Goal: Communication & Community: Answer question/provide support

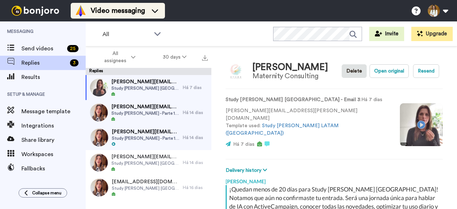
type textarea "x"
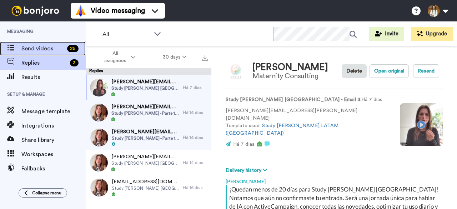
click at [37, 48] on span "Send videos" at bounding box center [42, 48] width 43 height 9
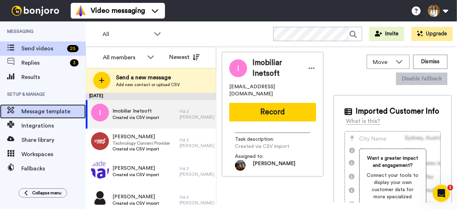
click at [56, 107] on span "Message template" at bounding box center [53, 111] width 64 height 9
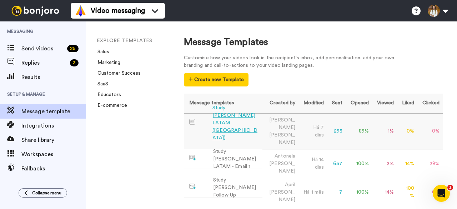
click at [337, 121] on td "295" at bounding box center [335, 131] width 19 height 36
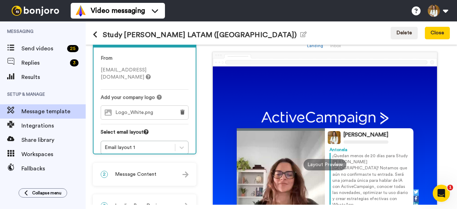
scroll to position [36, 0]
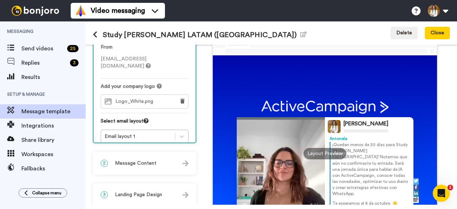
click at [148, 163] on span "Message Content" at bounding box center [135, 162] width 41 height 7
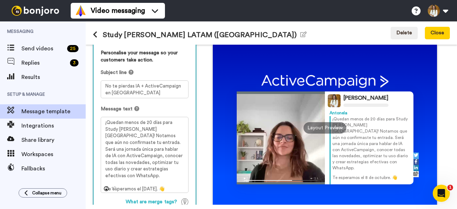
scroll to position [71, 0]
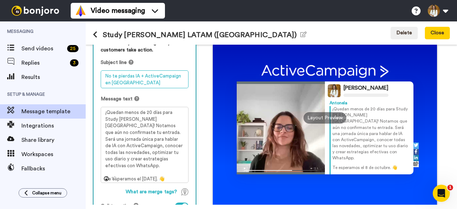
drag, startPoint x: 147, startPoint y: 84, endPoint x: 96, endPoint y: 73, distance: 52.8
click at [96, 73] on div "Personalise your message so your customers take action. Subject line No te pier…" at bounding box center [144, 136] width 102 height 209
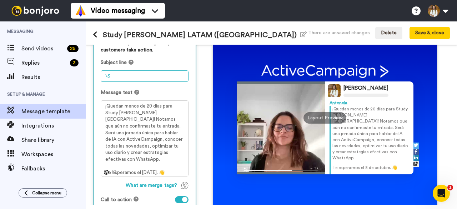
type textarea "\"
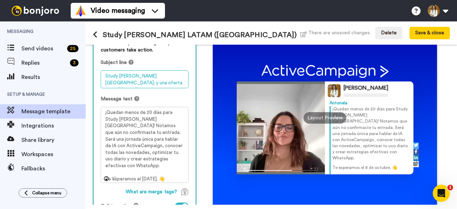
type textarea "Study Hall Argentina: y una oferta especial para ti"
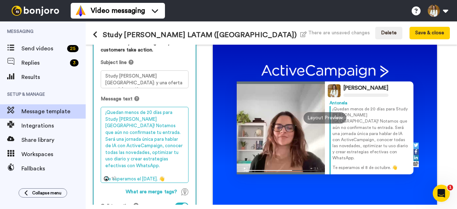
click at [122, 132] on textarea "¡Quedan menos de 20 días para Study Hall Buenos Aires! Notamos que aún no confi…" at bounding box center [145, 145] width 88 height 76
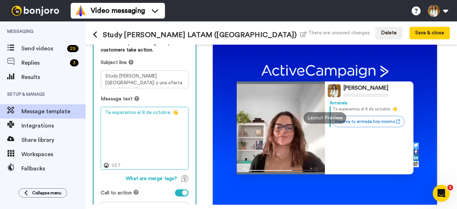
type textarea "Te esperamos el 8 de octubre. 👋"
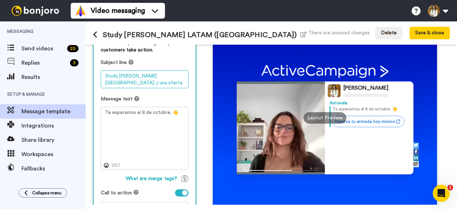
click at [155, 75] on textarea "Study Hall Argentina: y una oferta especial para ti" at bounding box center [145, 79] width 88 height 18
click at [153, 78] on textarea "Study Hall Argentina: y una oferta especial para ti" at bounding box center [145, 79] width 88 height 18
drag, startPoint x: 149, startPoint y: 75, endPoint x: 158, endPoint y: 86, distance: 13.9
click at [158, 86] on textarea "Study Hall Argentina: y una oferta especial para ti" at bounding box center [145, 79] width 88 height 18
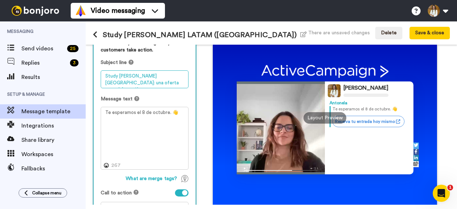
type textarea "Study Hall Argentina: una oferta especial para ti"
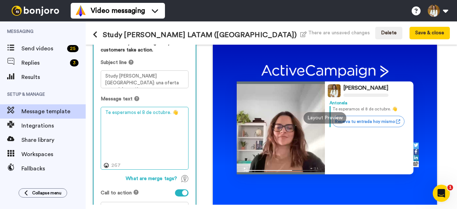
click at [113, 113] on textarea "Te esperamos el 8 de octubre. 👋" at bounding box center [145, 138] width 88 height 62
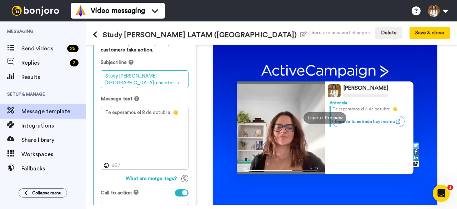
click at [145, 75] on textarea "Study Hall Argentina: una oferta especial para ti" at bounding box center [145, 79] width 88 height 18
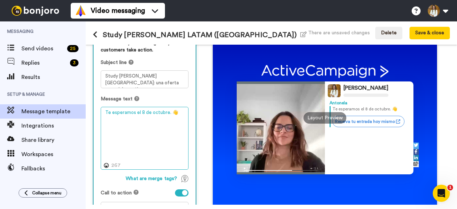
click at [146, 129] on textarea "Te esperamos el 8 de octubre. 👋" at bounding box center [145, 138] width 88 height 62
click at [148, 118] on textarea "Te esperamos el 8 de octubre. 👋" at bounding box center [145, 138] width 88 height 62
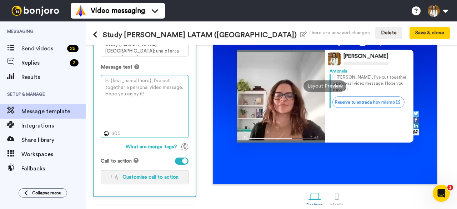
scroll to position [96, 0]
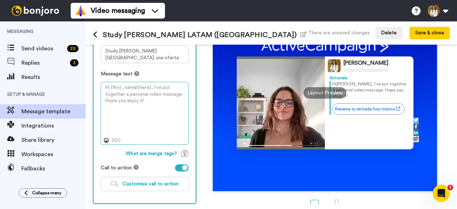
click at [133, 106] on textarea at bounding box center [145, 113] width 88 height 62
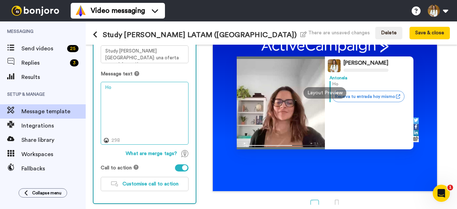
type textarea "H"
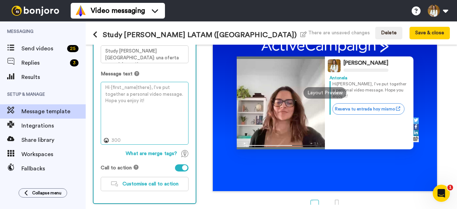
type textarea "1"
click at [133, 106] on textarea at bounding box center [145, 113] width 88 height 62
type textarea "1"
click at [126, 112] on textarea at bounding box center [145, 113] width 88 height 62
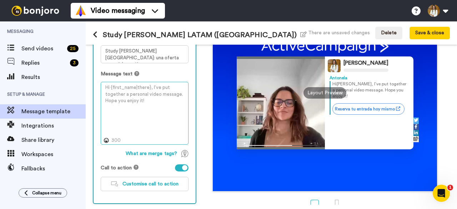
click at [129, 111] on textarea at bounding box center [145, 113] width 88 height 62
paste textarea "¡Hola! Vimos tu interés en el evento y queremos darte un empujón: obtén :entrad…"
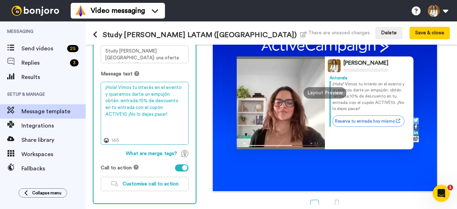
drag, startPoint x: 124, startPoint y: 101, endPoint x: 97, endPoint y: 101, distance: 27.1
click at [97, 101] on div "Personalise your message so your customers take action. Subject line Study Hall…" at bounding box center [144, 105] width 102 height 196
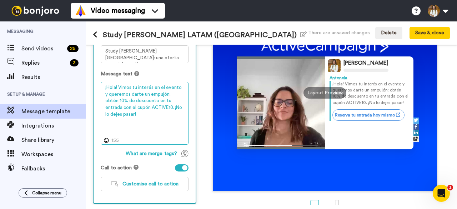
click at [134, 109] on textarea "¡Hola! Vimos tu interés en el evento y queremos darte un empujón: obtén 10% de …" at bounding box center [145, 113] width 88 height 62
click at [144, 114] on textarea "¡Hola! Vimos tu interés en el evento y queremos darte un empujón: obtén 10% de …" at bounding box center [145, 113] width 88 height 62
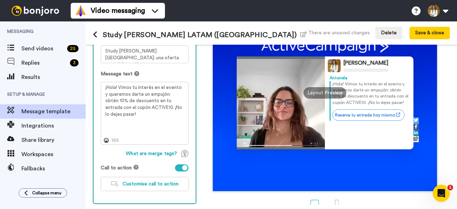
click at [166, 192] on div "Personalise your message so your customers take action. Subject line Study Hall…" at bounding box center [144, 105] width 102 height 196
click at [166, 184] on span "Customise call to action" at bounding box center [150, 183] width 56 height 5
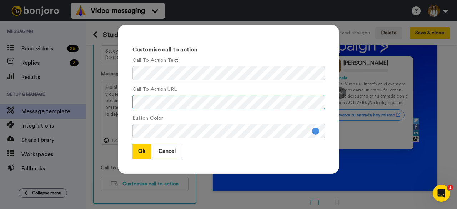
click at [311, 92] on div "Call To Action URL" at bounding box center [228, 98] width 192 height 24
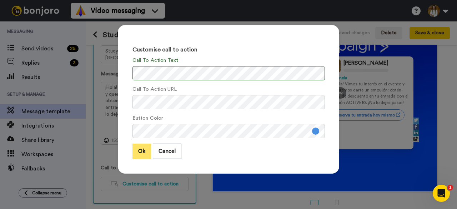
click at [143, 150] on button "Ok" at bounding box center [141, 150] width 19 height 15
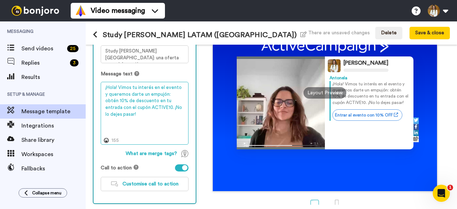
click at [137, 117] on textarea "¡Hola! Vimos tu interés en el evento y queremos darte un empujón: obtén 10% de …" at bounding box center [145, 113] width 88 height 62
click at [132, 85] on textarea "¡Hola! Vimos tu interés en el evento y queremos darte un empujón: obtén 10% de …" at bounding box center [145, 113] width 88 height 62
drag, startPoint x: 132, startPoint y: 85, endPoint x: 107, endPoint y: 95, distance: 27.1
click at [107, 95] on textarea "¡Hola! Vimos tu interés en el evento y queremos darte un empujón: obtén 10% de …" at bounding box center [145, 113] width 88 height 62
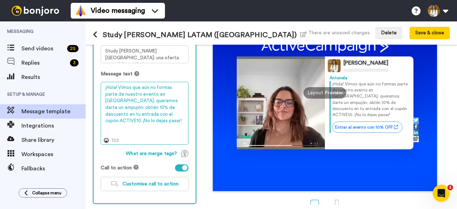
drag, startPoint x: 116, startPoint y: 84, endPoint x: 121, endPoint y: 85, distance: 5.0
click at [117, 84] on textarea "¡Hola! Vimos que aún no formas parte de nuestro evento en Buenos Aires. queremo…" at bounding box center [145, 113] width 88 height 62
click at [125, 85] on textarea "¡Hola! Vimos que aún no formas parte de nuestro evento en Buenos Aires. queremo…" at bounding box center [145, 113] width 88 height 62
click at [131, 96] on textarea "¡Hola! Notamos que aún no formas parte de nuestro evento en Buenos Aires. quere…" at bounding box center [145, 113] width 88 height 62
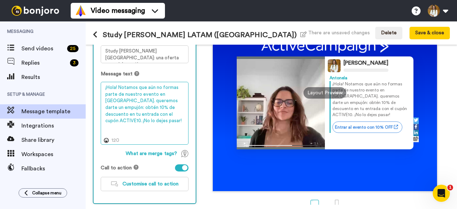
click at [123, 105] on textarea "¡Hola! Notamos que aún no formas parte de nuestro evento en Buenos Aires. quere…" at bounding box center [145, 113] width 88 height 62
click at [123, 100] on textarea "¡Hola! Notamos que aún no formas parte de nuestro evento en Buenos Aires. quere…" at bounding box center [145, 113] width 88 height 62
click at [126, 102] on textarea "¡Hola! Notamos que aún no formas parte de nuestro evento en Buenos Aires. Quere…" at bounding box center [145, 113] width 88 height 62
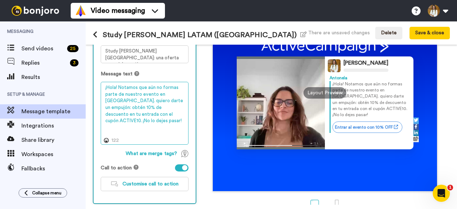
click at [123, 86] on textarea "¡Hola! Notamos que aún no formas parte de nuestro evento en Buenos Aires. quier…" at bounding box center [145, 113] width 88 height 62
click at [122, 86] on textarea "¡Hola! Noté que aún no formas parte de nuestro evento en Buenos Aires. quiero d…" at bounding box center [145, 113] width 88 height 62
click at [123, 96] on textarea "¡Hola! Vi que aún no formas parte de nuestro evento en Buenos Aires. quiero dar…" at bounding box center [145, 113] width 88 height 62
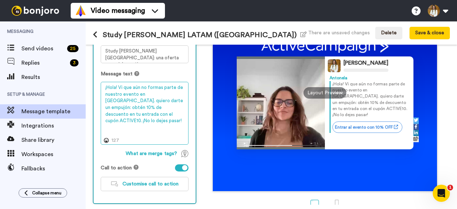
click at [106, 100] on textarea "¡Hola! Vi que aún no formas parte de nuestro evento en Buenos Aires. quiero dar…" at bounding box center [145, 113] width 88 height 62
click at [108, 99] on textarea "¡Hola! Vi que aún no formas parte de nuestro evento en Buenos Aires. quiero dar…" at bounding box center [145, 113] width 88 height 62
click at [168, 96] on textarea "¡Hola! Vi que aún no formas parte de nuestro evento en Buenos Aires. Quiero dar…" at bounding box center [145, 113] width 88 height 62
drag, startPoint x: 112, startPoint y: 105, endPoint x: 146, endPoint y: 102, distance: 34.0
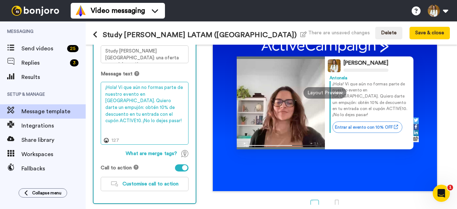
click at [146, 102] on textarea "¡Hola! Vi que aún no formas parte de nuestro evento en Buenos Aires. Quiero dar…" at bounding box center [145, 113] width 88 height 62
drag, startPoint x: 115, startPoint y: 112, endPoint x: 133, endPoint y: 110, distance: 18.3
click at [132, 110] on textarea "¡Hola! Vi que aún no formas parte de nuestro evento en Buenos Aires. Quiero dar…" at bounding box center [145, 113] width 88 height 62
click at [133, 110] on textarea "¡Hola! Vi que aún no formas parte de nuestro evento en Buenos Aires. Quiero dar…" at bounding box center [145, 113] width 88 height 62
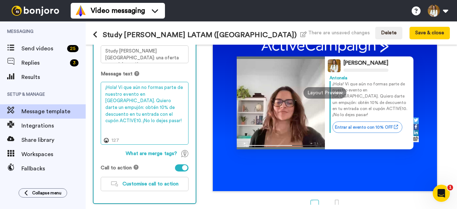
click at [154, 112] on textarea "¡Hola! Vi que aún no formas parte de nuestro evento en Buenos Aires. Quiero dar…" at bounding box center [145, 113] width 88 height 62
click at [180, 113] on textarea "¡Hola! Vi que aún no formas parte de nuestro evento en Buenos Aires. Quiero dar…" at bounding box center [145, 113] width 88 height 62
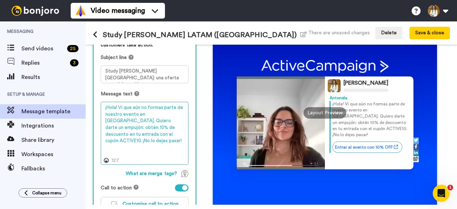
scroll to position [25, 0]
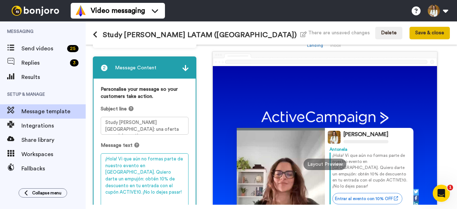
type textarea "¡Hola! Vi que aún no formas parte de nuestro evento en Buenos Aires. Quiero dar…"
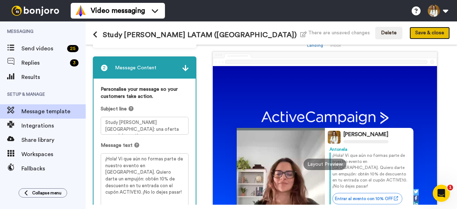
click at [430, 36] on button "Save & close" at bounding box center [429, 33] width 40 height 13
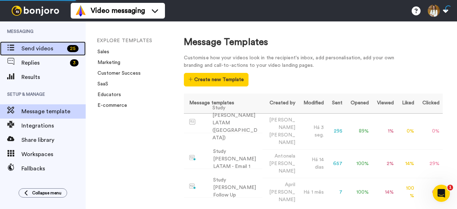
click at [34, 45] on span "Send videos" at bounding box center [42, 48] width 43 height 9
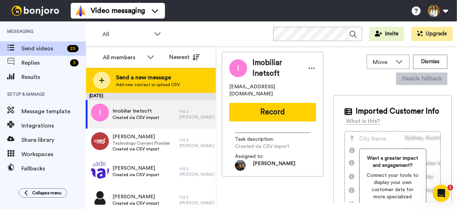
click at [184, 80] on div "Send a new message Add new contact or upload CSV" at bounding box center [150, 80] width 129 height 25
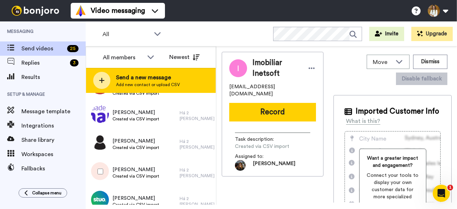
scroll to position [143, 0]
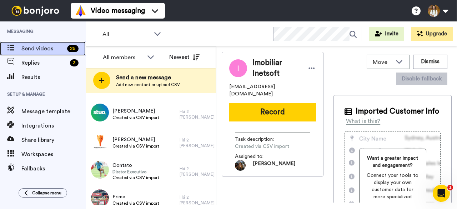
click at [56, 47] on span "Send videos" at bounding box center [42, 48] width 43 height 9
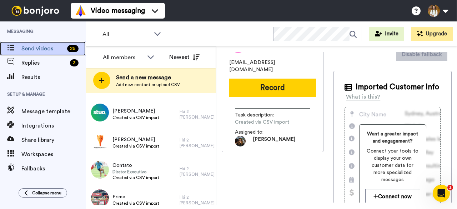
scroll to position [36, 0]
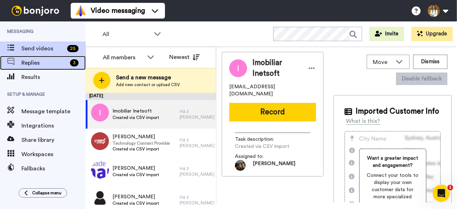
click at [54, 59] on span "Replies" at bounding box center [44, 63] width 46 height 9
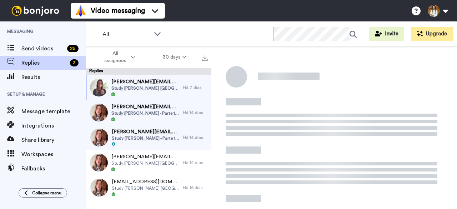
scroll to position [91, 0]
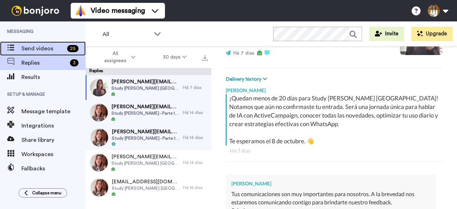
click at [44, 44] on div "Send videos 25" at bounding box center [43, 48] width 86 height 14
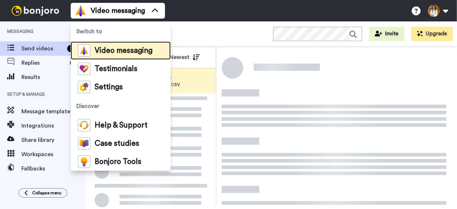
click at [121, 49] on span "Video messaging" at bounding box center [124, 50] width 58 height 7
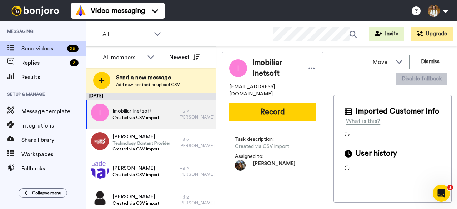
click at [150, 82] on span "Add new contact or upload CSV" at bounding box center [148, 85] width 64 height 6
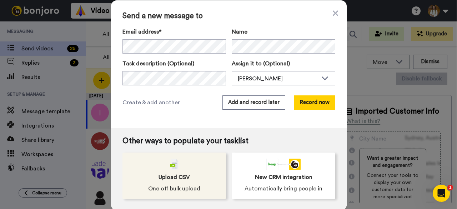
click at [161, 172] on div "Upload CSV One off bulk upload" at bounding box center [173, 175] width 103 height 46
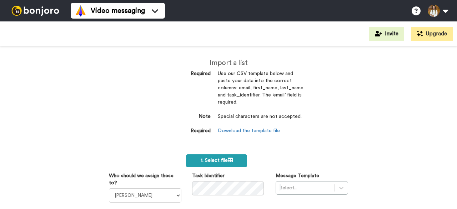
click at [223, 156] on label "1. Select file" at bounding box center [216, 160] width 61 height 13
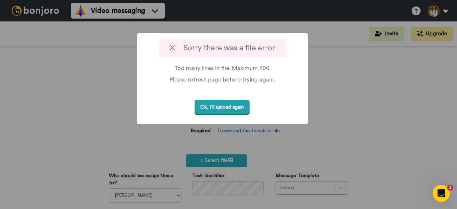
click at [233, 108] on button "Ok, I'll upload again" at bounding box center [221, 107] width 55 height 15
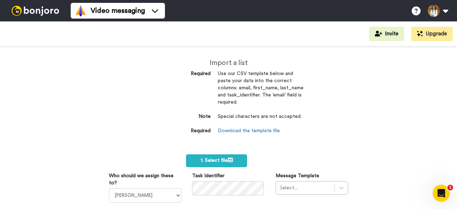
click at [228, 136] on div "Import a list Required Use our CSV template below and paste your data into the …" at bounding box center [228, 104] width 150 height 90
click at [223, 162] on span "1. Select file" at bounding box center [216, 160] width 32 height 5
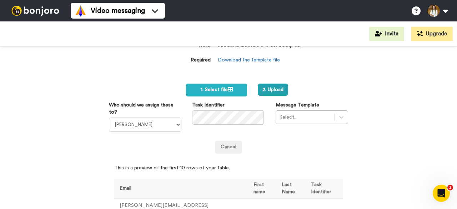
scroll to position [71, 0]
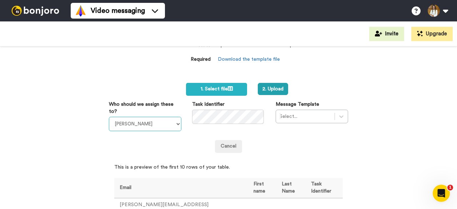
click at [138, 122] on select "[PERSON_NAME] do [PERSON_NAME] [PERSON_NAME] [PERSON_NAME] [PERSON_NAME] [PERSO…" at bounding box center [145, 124] width 72 height 14
select select "23a41b68-c661-4df6-ab56-fad57e98d198"
click at [109, 117] on select "[PERSON_NAME] do [PERSON_NAME] [PERSON_NAME] [PERSON_NAME] [PERSON_NAME] [PERSO…" at bounding box center [145, 124] width 72 height 14
click at [279, 137] on div "Cancel" at bounding box center [228, 142] width 250 height 22
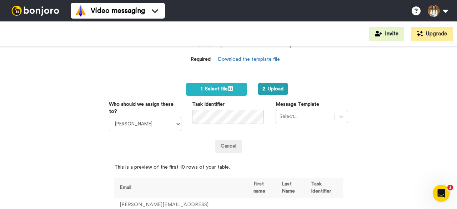
click at [295, 117] on div "Select..." at bounding box center [311, 117] width 72 height 14
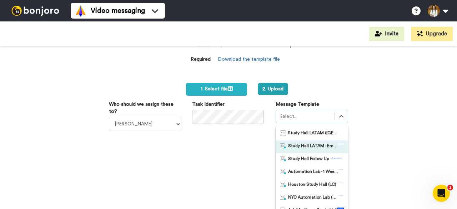
scroll to position [98, 0]
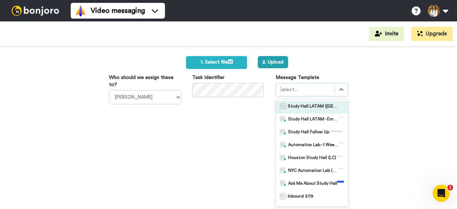
click at [306, 108] on span "Study Hall LATAM ([GEOGRAPHIC_DATA])" at bounding box center [313, 106] width 50 height 7
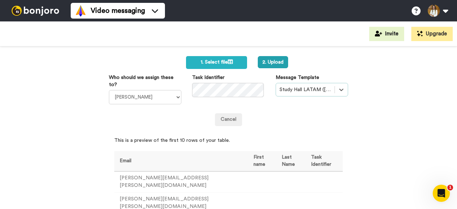
click at [261, 55] on div "Import a list Required Use our CSV template below and paste your data into the …" at bounding box center [228, 2] width 161 height 108
click at [262, 60] on button "2. Upload" at bounding box center [273, 62] width 30 height 12
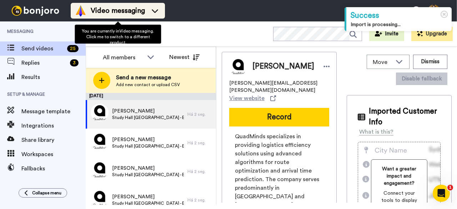
click at [140, 7] on span "Video messaging" at bounding box center [118, 11] width 54 height 10
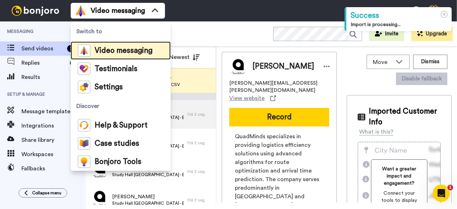
click at [126, 54] on span "Video messaging" at bounding box center [124, 50] width 58 height 7
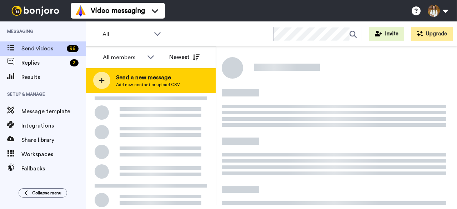
click at [176, 86] on span "Add new contact or upload CSV" at bounding box center [148, 85] width 64 height 6
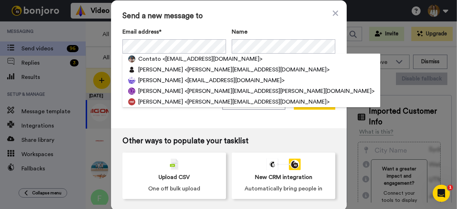
click at [205, 30] on label "Email address*" at bounding box center [173, 31] width 103 height 9
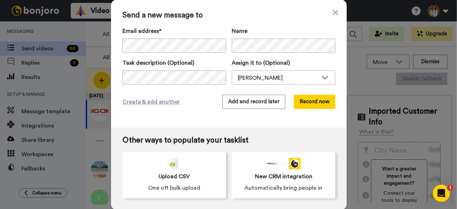
scroll to position [1, 0]
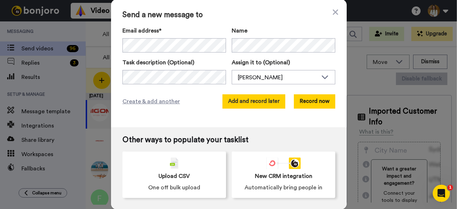
click at [272, 105] on button "Add and record later" at bounding box center [253, 101] width 63 height 14
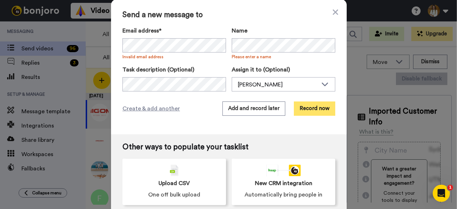
click at [300, 103] on button "Record now" at bounding box center [314, 108] width 41 height 14
click at [316, 109] on button "Record now" at bounding box center [314, 108] width 41 height 14
click at [329, 10] on div "Send a new message to Email address* Contato <contato@consultorioindependente.c…" at bounding box center [228, 66] width 235 height 135
click at [332, 11] on icon at bounding box center [334, 11] width 5 height 5
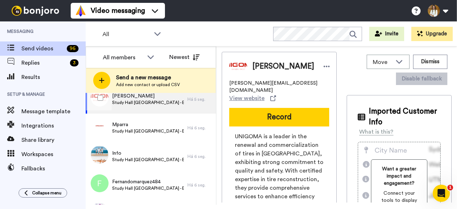
scroll to position [0, 0]
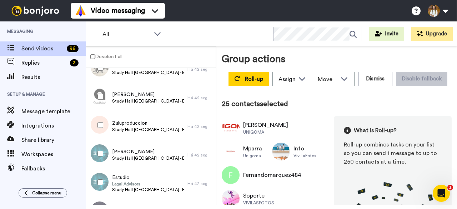
scroll to position [2018, 0]
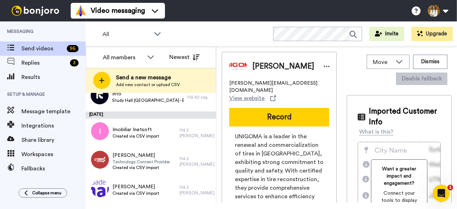
scroll to position [1982, 0]
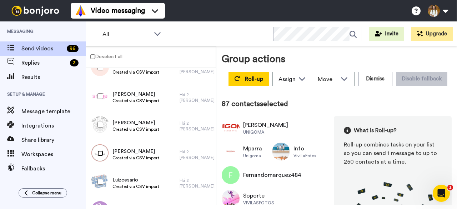
scroll to position [2481, 0]
click at [97, 124] on div at bounding box center [99, 124] width 26 height 25
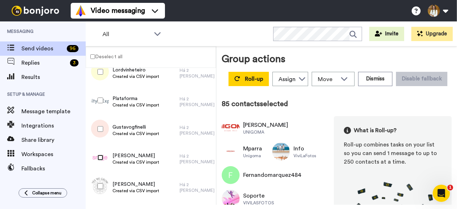
scroll to position [2410, 0]
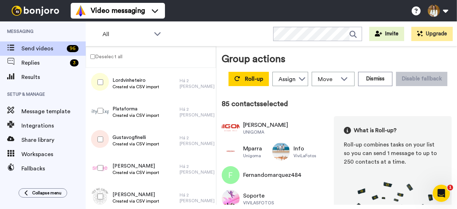
click at [101, 142] on div at bounding box center [99, 139] width 26 height 25
drag, startPoint x: 198, startPoint y: 38, endPoint x: 175, endPoint y: 42, distance: 23.5
click at [198, 38] on div "All WORKSPACES View all All Default Task List + Add a new workspace Invite Upgr…" at bounding box center [271, 33] width 371 height 25
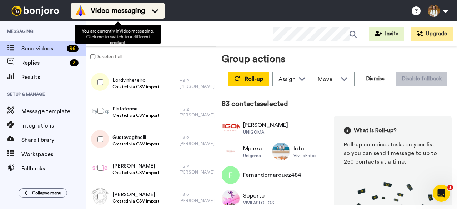
click at [98, 7] on span "Video messaging" at bounding box center [118, 11] width 54 height 10
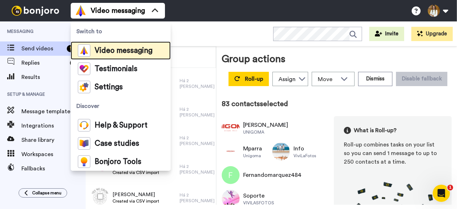
click at [120, 53] on span "Video messaging" at bounding box center [124, 50] width 58 height 7
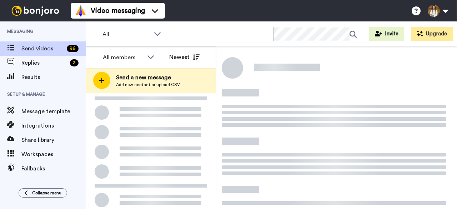
click at [154, 81] on span "Send a new message" at bounding box center [148, 77] width 64 height 9
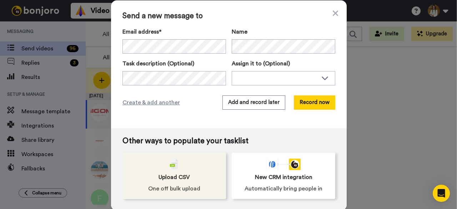
click at [174, 175] on span "Upload CSV" at bounding box center [173, 177] width 31 height 9
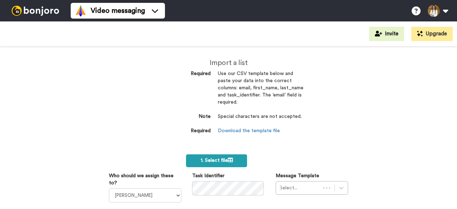
click at [202, 165] on label "1. Select file" at bounding box center [216, 160] width 61 height 13
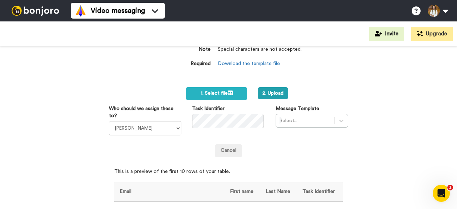
scroll to position [71, 0]
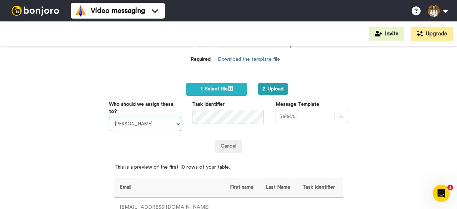
click at [168, 118] on select "April Terry Julia Von Linsingen do Amaral Danny McCarthy Antonela Riboli Liz Co…" at bounding box center [145, 124] width 72 height 14
select select "23a41b68-c661-4df6-ab56-fad57e98d198"
click at [109, 117] on select "April Terry Julia Von Linsingen do Amaral Danny McCarthy Antonela Riboli Liz Co…" at bounding box center [145, 124] width 72 height 14
click at [311, 119] on div "Select..." at bounding box center [311, 117] width 72 height 14
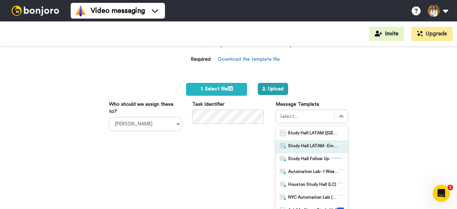
scroll to position [98, 0]
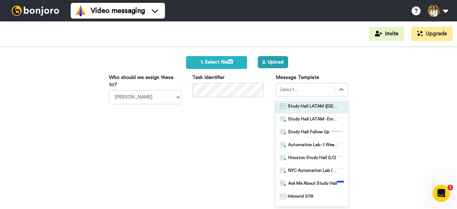
click at [311, 102] on div "Study Hall LATAM (Argentina)" at bounding box center [311, 107] width 72 height 13
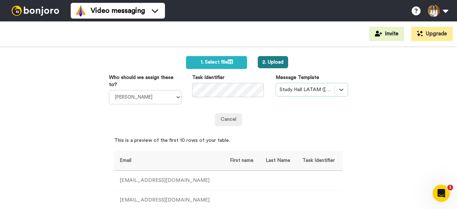
click at [265, 61] on button "2. Upload" at bounding box center [273, 62] width 30 height 12
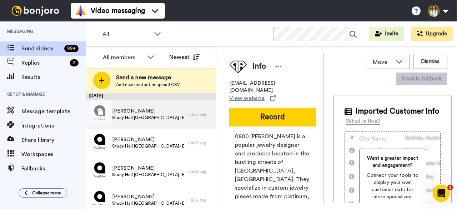
click at [156, 117] on span "Study Hall [GEOGRAPHIC_DATA] - Email 4" at bounding box center [148, 118] width 72 height 6
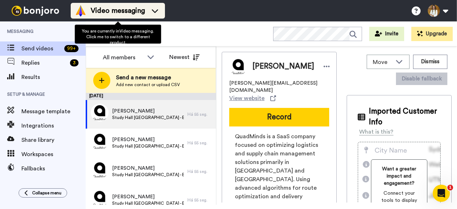
click at [84, 7] on img at bounding box center [80, 10] width 11 height 11
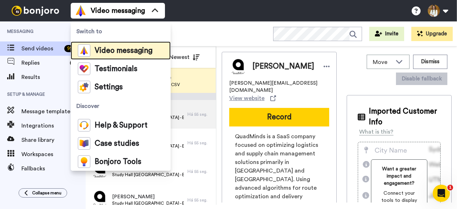
click at [108, 51] on span "Video messaging" at bounding box center [124, 50] width 58 height 7
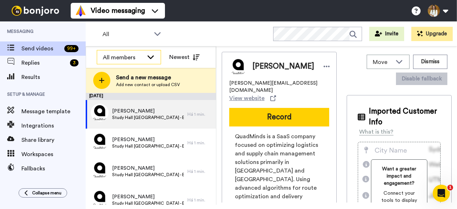
click at [123, 54] on div "All members" at bounding box center [123, 57] width 41 height 9
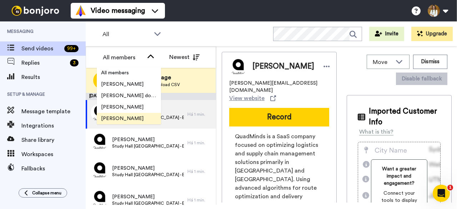
click at [128, 119] on span "[PERSON_NAME]" at bounding box center [122, 118] width 51 height 7
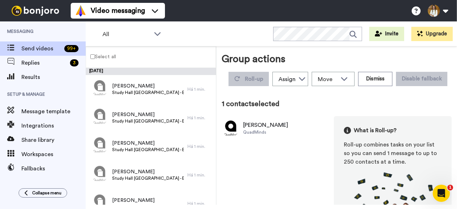
click at [90, 55] on label "Select all" at bounding box center [101, 56] width 30 height 9
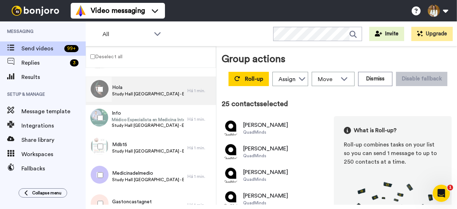
scroll to position [1047, 0]
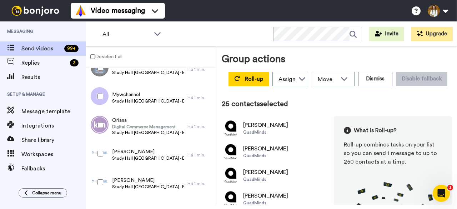
click at [94, 54] on label "Deselect all" at bounding box center [104, 56] width 36 height 9
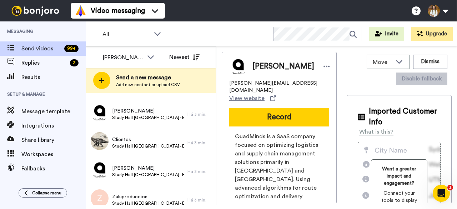
scroll to position [7515, 0]
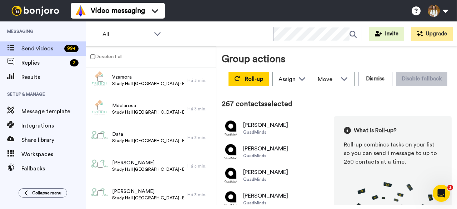
scroll to position [5885, 0]
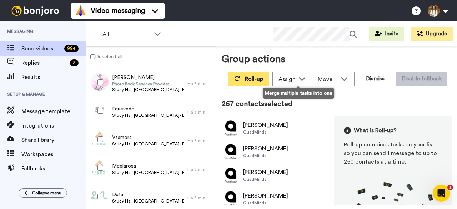
click at [263, 78] on span "Roll-up" at bounding box center [254, 79] width 18 height 6
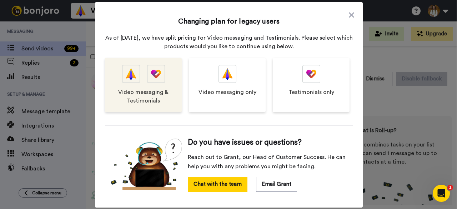
click at [148, 101] on span "Video messaging & Testimonials" at bounding box center [143, 96] width 62 height 17
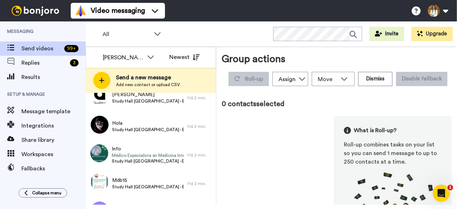
scroll to position [1001, 0]
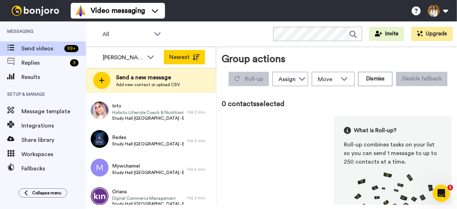
click at [190, 58] on button "Newest" at bounding box center [184, 57] width 41 height 14
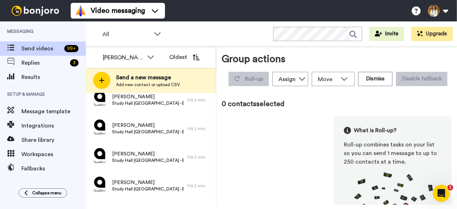
scroll to position [7515, 0]
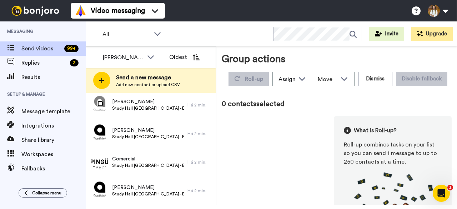
scroll to position [7490, 0]
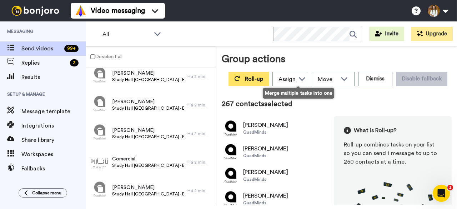
click at [263, 79] on span "Roll-up" at bounding box center [254, 79] width 18 height 6
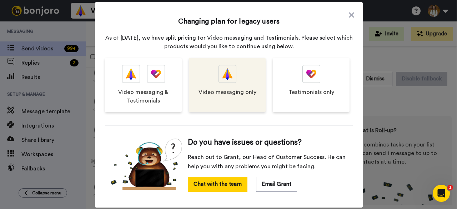
click at [241, 76] on div "Video messaging only" at bounding box center [227, 85] width 77 height 54
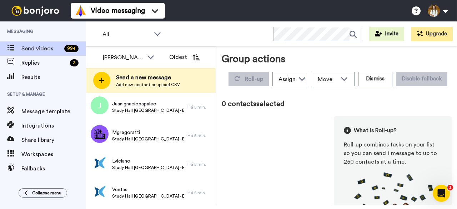
scroll to position [1322, 0]
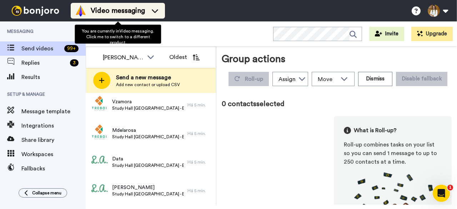
click at [86, 6] on div "Video messaging" at bounding box center [118, 10] width 86 height 11
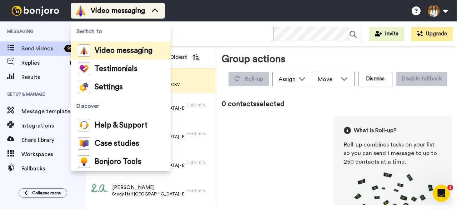
click at [86, 6] on div "Video messaging" at bounding box center [118, 10] width 86 height 11
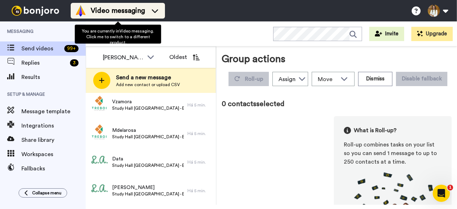
click at [86, 6] on div "Video messaging" at bounding box center [118, 10] width 86 height 11
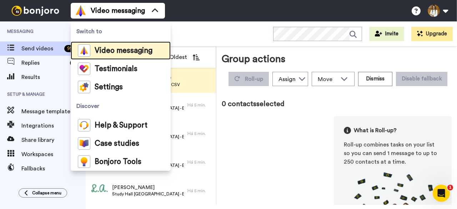
click at [102, 48] on span "Video messaging" at bounding box center [124, 50] width 58 height 7
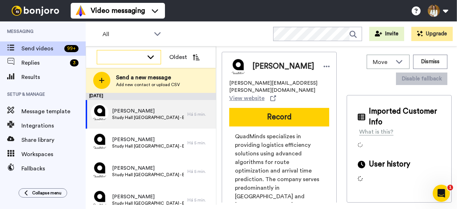
click at [151, 56] on icon at bounding box center [150, 56] width 9 height 7
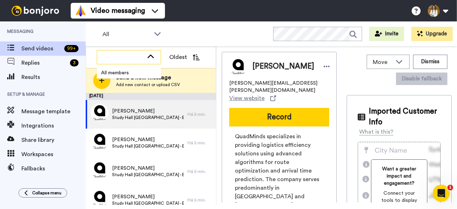
click at [154, 56] on icon at bounding box center [150, 56] width 9 height 7
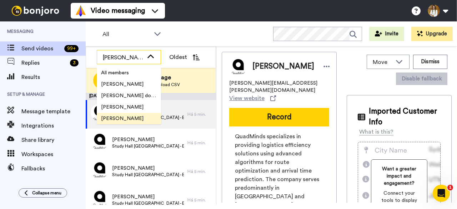
click at [151, 57] on icon at bounding box center [150, 56] width 9 height 7
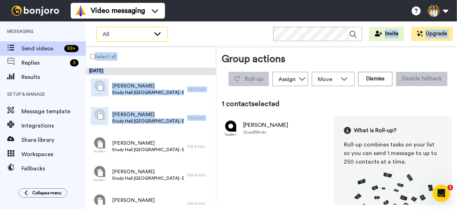
drag, startPoint x: 101, startPoint y: 109, endPoint x: 156, endPoint y: 37, distance: 90.6
click at [156, 37] on div "All WORKSPACES View all All Default Task List + Add a new workspace Invite Upgr…" at bounding box center [271, 114] width 371 height 187
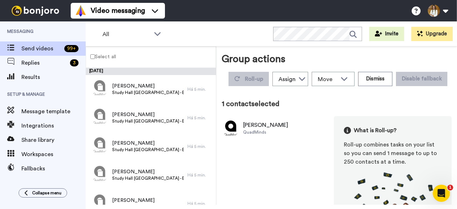
click at [195, 36] on div "All WORKSPACES View all All Default Task List + Add a new workspace Invite Upgr…" at bounding box center [271, 33] width 371 height 25
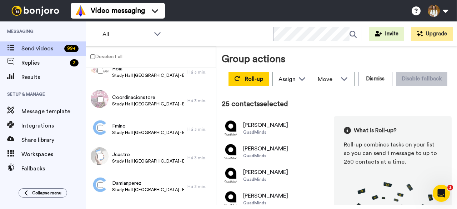
scroll to position [5578, 0]
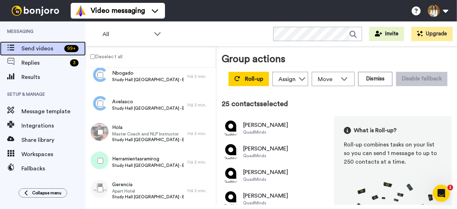
click at [49, 45] on span "Send videos" at bounding box center [41, 48] width 40 height 9
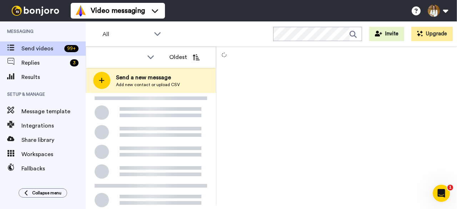
click at [101, 75] on div at bounding box center [101, 80] width 17 height 17
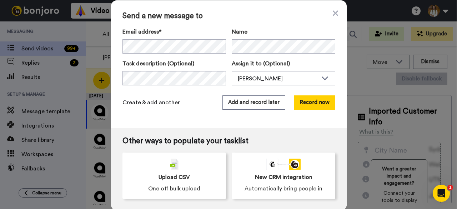
click at [152, 101] on span "Create & add another" at bounding box center [150, 102] width 57 height 9
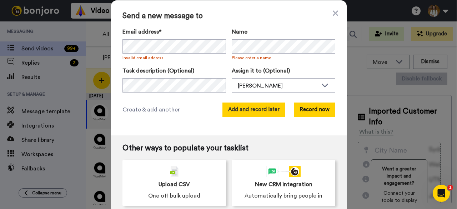
scroll to position [8, 0]
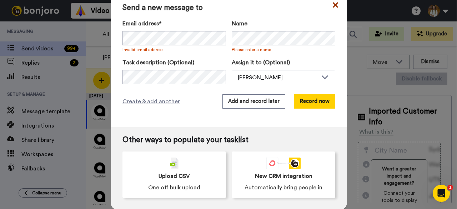
click at [332, 7] on icon at bounding box center [334, 5] width 5 height 9
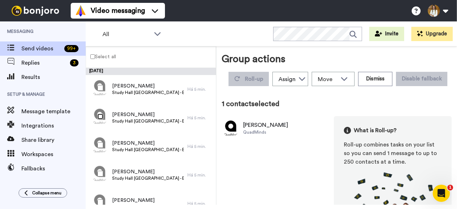
click at [91, 57] on div "Select all [DATE] [PERSON_NAME][GEOGRAPHIC_DATA][PERSON_NAME] [GEOGRAPHIC_DATA]…" at bounding box center [151, 125] width 131 height 158
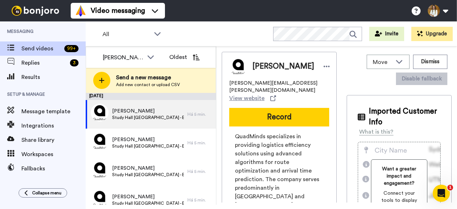
click at [91, 57] on div "[PERSON_NAME] Oldest" at bounding box center [150, 56] width 129 height 21
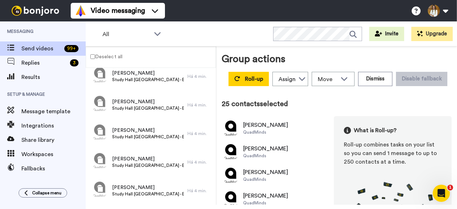
scroll to position [7490, 0]
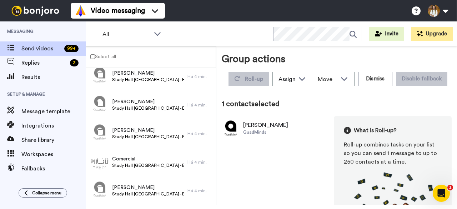
click at [90, 57] on label "Select all" at bounding box center [101, 56] width 30 height 9
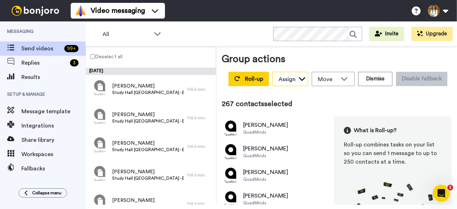
click at [295, 80] on div "Assign" at bounding box center [286, 79] width 17 height 9
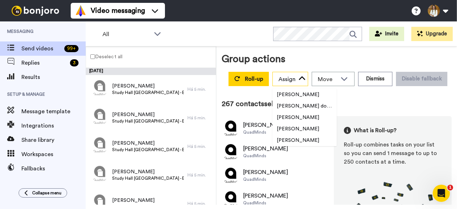
click at [295, 80] on div "Assign" at bounding box center [286, 79] width 17 height 9
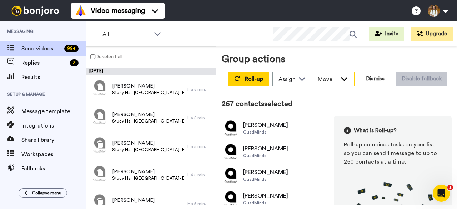
click at [354, 74] on div "Move" at bounding box center [333, 79] width 42 height 14
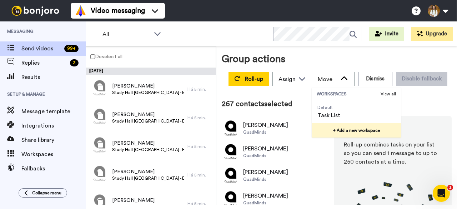
click at [390, 131] on button "+ Add a new workspace" at bounding box center [355, 130] width 89 height 14
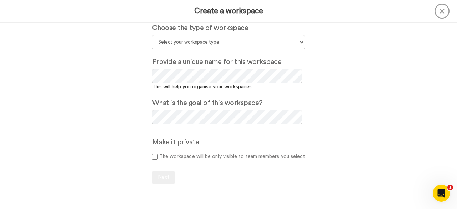
click at [441, 9] on icon at bounding box center [441, 11] width 15 height 15
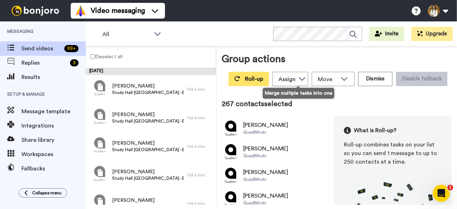
click at [269, 83] on button "Roll-up" at bounding box center [248, 79] width 40 height 14
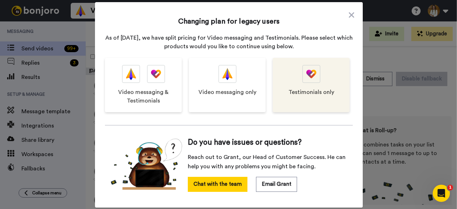
click at [318, 98] on div "Testimonials only" at bounding box center [311, 85] width 77 height 54
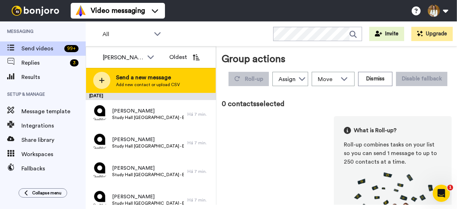
click at [109, 78] on div at bounding box center [101, 80] width 17 height 17
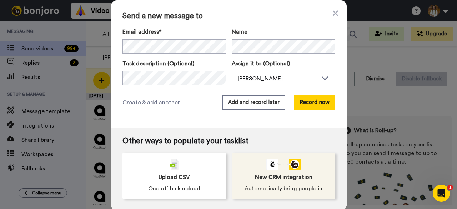
scroll to position [1, 0]
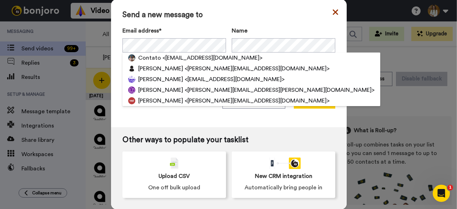
click at [332, 12] on icon at bounding box center [334, 12] width 5 height 9
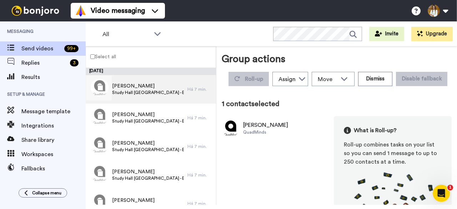
click at [159, 93] on span "Study Hall [GEOGRAPHIC_DATA] - Email 4" at bounding box center [148, 93] width 72 height 6
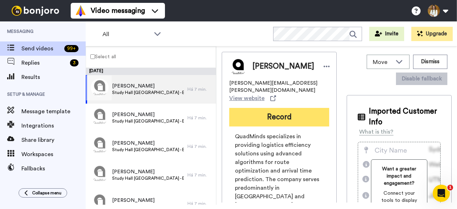
click at [285, 108] on button "Record" at bounding box center [279, 117] width 100 height 19
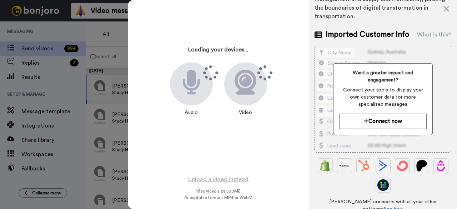
scroll to position [111, 0]
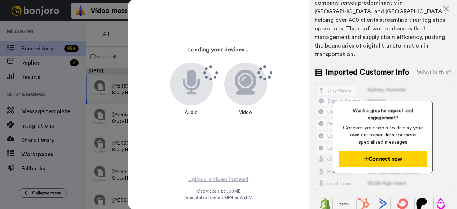
click at [395, 151] on button "Connect now" at bounding box center [382, 158] width 87 height 15
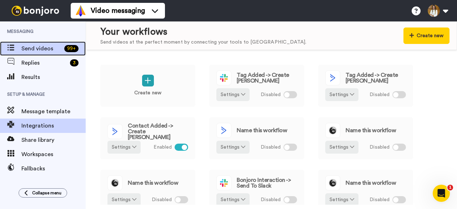
click at [39, 48] on span "Send videos" at bounding box center [41, 48] width 40 height 9
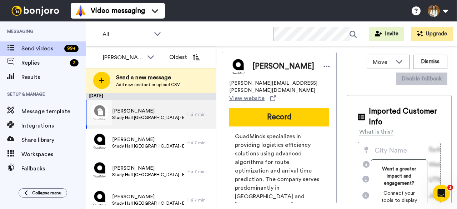
click at [98, 110] on div at bounding box center [99, 112] width 26 height 25
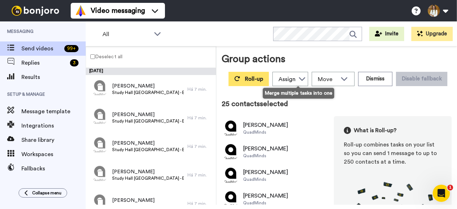
click at [240, 77] on icon at bounding box center [237, 79] width 6 height 6
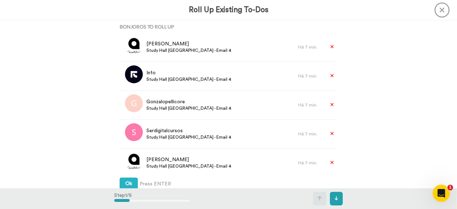
click at [443, 10] on icon at bounding box center [441, 9] width 15 height 15
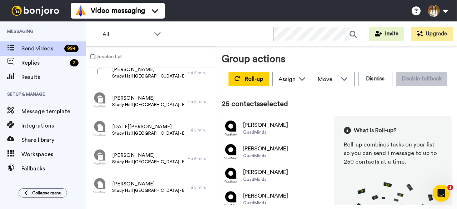
scroll to position [7490, 0]
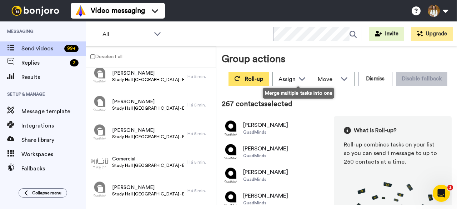
click at [263, 77] on span "Roll-up" at bounding box center [254, 79] width 18 height 6
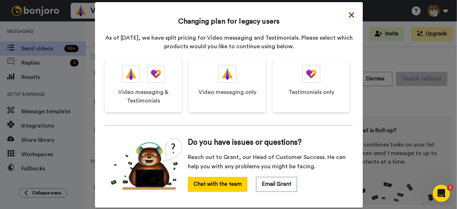
click at [349, 12] on icon at bounding box center [351, 15] width 5 height 9
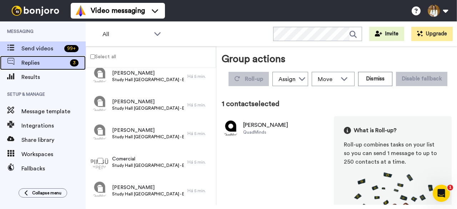
click at [48, 64] on span "Replies" at bounding box center [44, 63] width 46 height 9
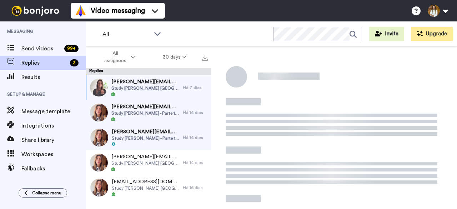
scroll to position [91, 0]
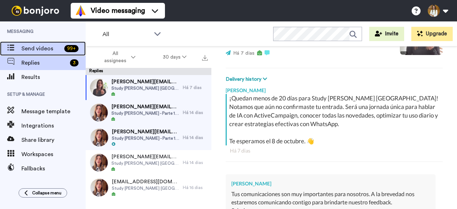
click at [50, 51] on span "Send videos" at bounding box center [41, 48] width 40 height 9
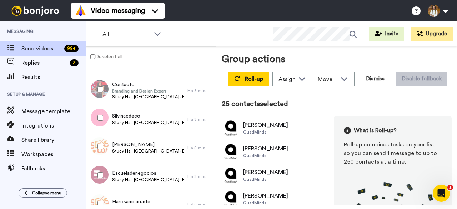
scroll to position [871, 0]
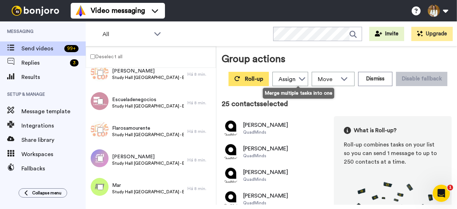
click at [269, 74] on button "Roll-up" at bounding box center [248, 79] width 40 height 14
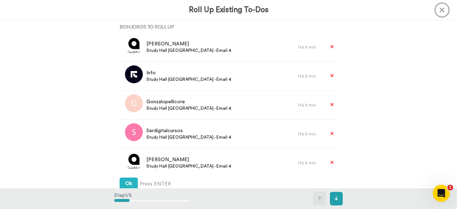
click at [437, 11] on icon at bounding box center [441, 9] width 15 height 15
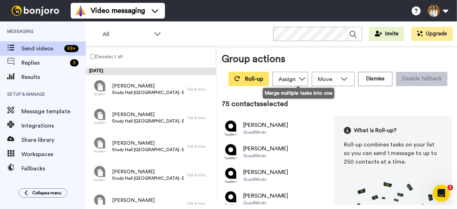
click at [263, 78] on span "Roll-up" at bounding box center [254, 79] width 18 height 6
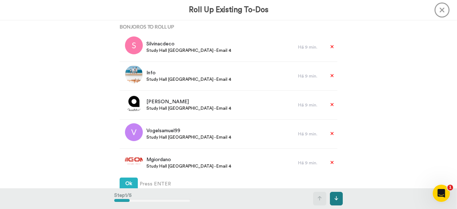
click at [336, 196] on icon at bounding box center [336, 198] width 4 height 4
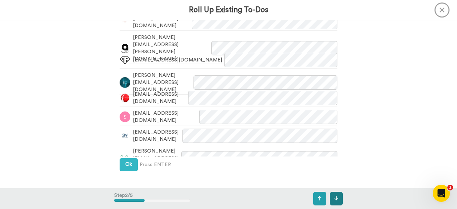
click at [336, 196] on icon at bounding box center [336, 198] width 4 height 4
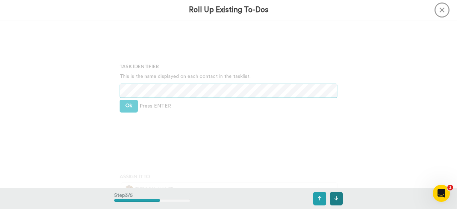
click at [336, 196] on icon at bounding box center [336, 198] width 4 height 4
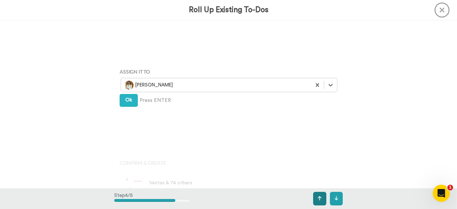
click at [320, 197] on icon at bounding box center [319, 198] width 4 height 4
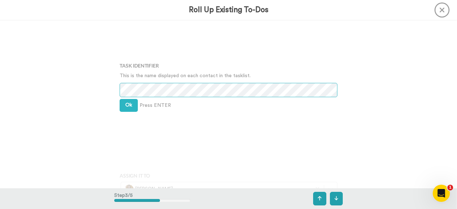
scroll to position [380, 0]
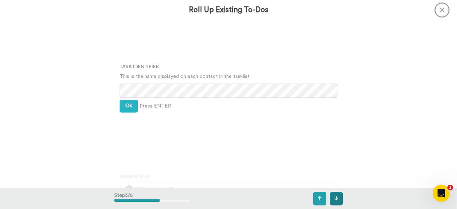
click at [333, 200] on button at bounding box center [336, 199] width 13 height 14
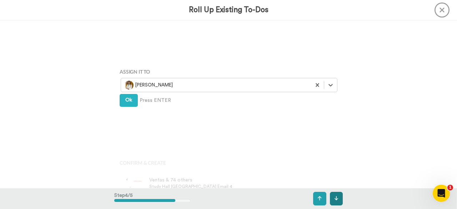
click at [333, 200] on button at bounding box center [336, 199] width 13 height 14
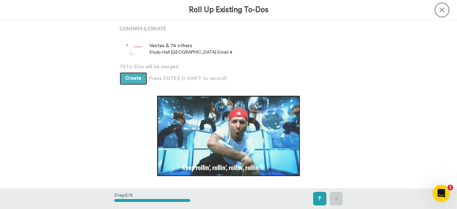
scroll to position [631, 0]
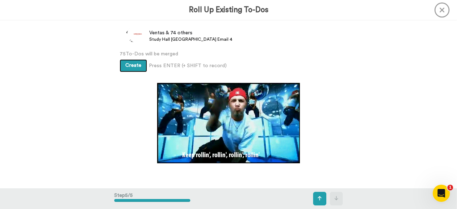
click at [140, 64] on button "Create" at bounding box center [133, 65] width 27 height 13
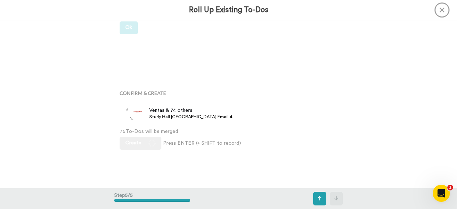
scroll to position [556, 0]
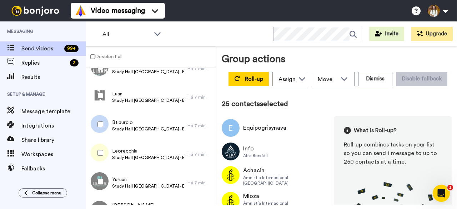
scroll to position [773, 0]
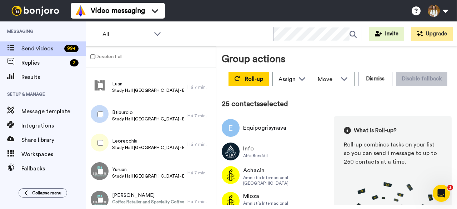
click at [89, 57] on label "Deselect all" at bounding box center [104, 56] width 36 height 9
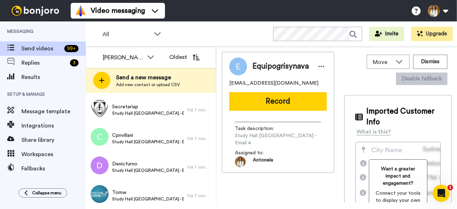
scroll to position [2036, 0]
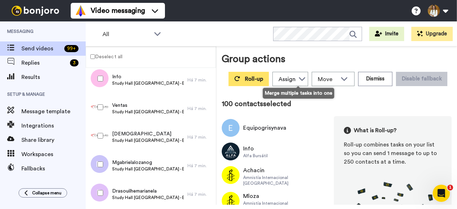
click at [263, 79] on span "Roll-up" at bounding box center [254, 79] width 18 height 6
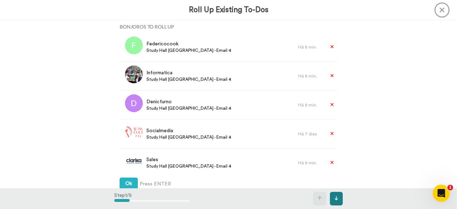
click at [335, 194] on button at bounding box center [336, 199] width 13 height 14
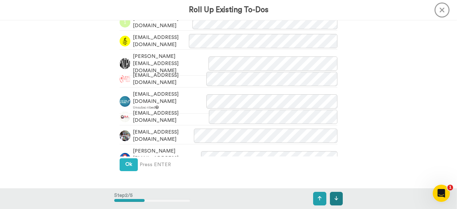
click at [335, 194] on button at bounding box center [336, 199] width 13 height 14
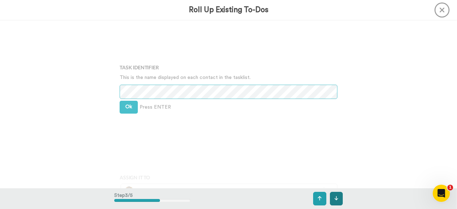
scroll to position [380, 0]
click at [126, 104] on span "Ok" at bounding box center [128, 105] width 7 height 5
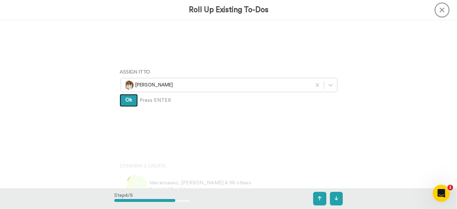
click at [126, 104] on button "Ok" at bounding box center [129, 100] width 18 height 13
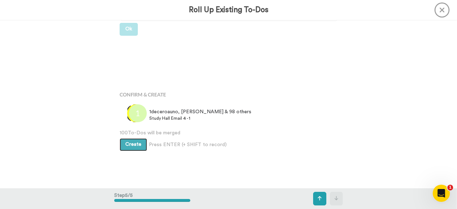
scroll to position [556, 0]
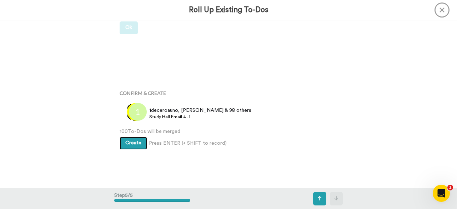
click at [133, 147] on button "Create" at bounding box center [133, 143] width 27 height 13
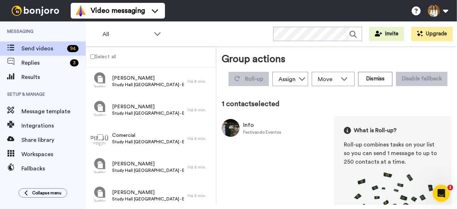
scroll to position [2553, 0]
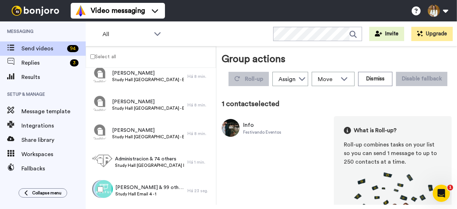
click at [90, 57] on label "Select all" at bounding box center [101, 56] width 30 height 9
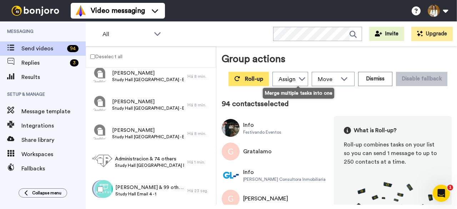
click at [269, 83] on button "Roll-up" at bounding box center [248, 79] width 40 height 14
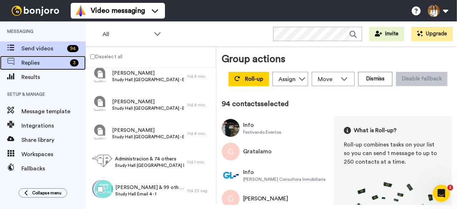
click at [46, 65] on span "Replies" at bounding box center [44, 63] width 46 height 9
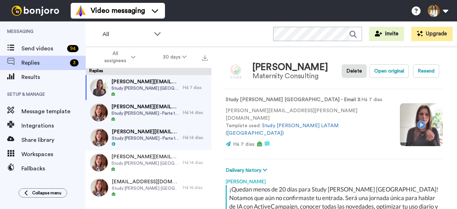
scroll to position [91, 0]
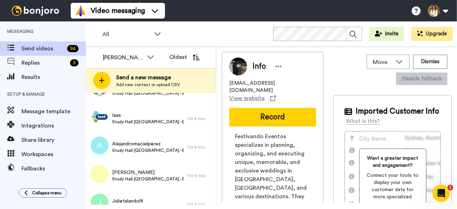
scroll to position [609, 0]
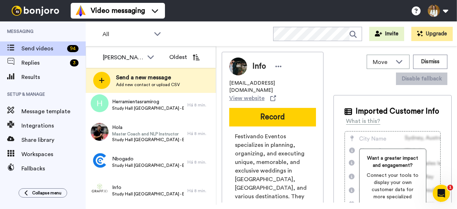
click at [172, 81] on span "Send a new message" at bounding box center [148, 77] width 64 height 9
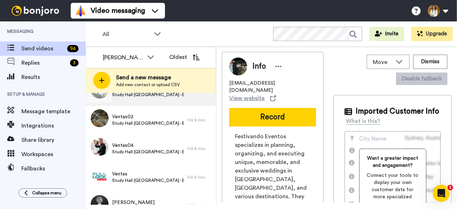
scroll to position [0, 0]
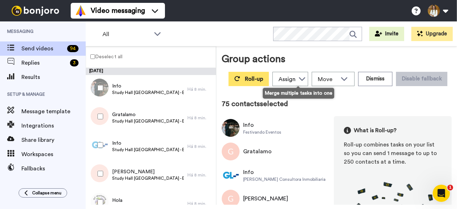
click at [263, 80] on span "Roll-up" at bounding box center [254, 79] width 18 height 6
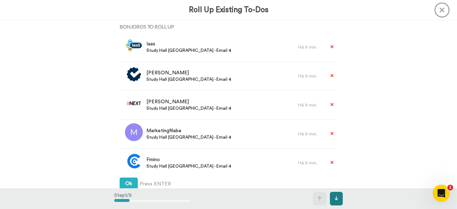
click at [332, 197] on button at bounding box center [336, 199] width 13 height 14
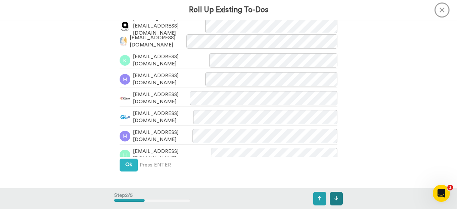
click at [332, 197] on button at bounding box center [336, 199] width 13 height 14
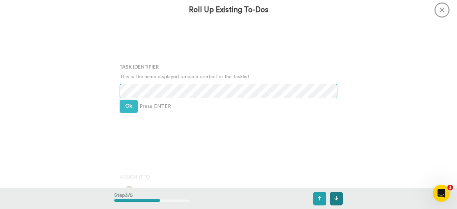
click at [332, 197] on button at bounding box center [336, 199] width 13 height 14
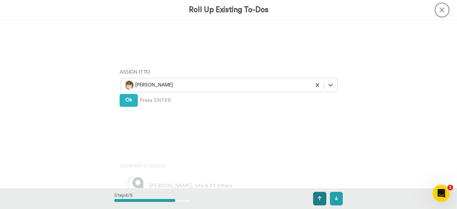
click at [317, 197] on button at bounding box center [319, 199] width 13 height 14
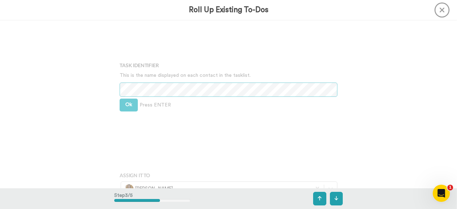
scroll to position [380, 0]
click at [341, 201] on button at bounding box center [336, 199] width 13 height 14
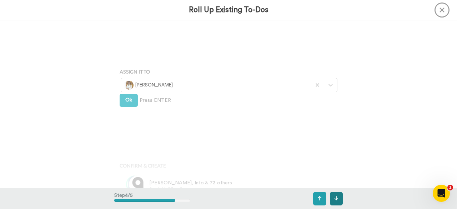
click at [341, 201] on button at bounding box center [336, 199] width 13 height 14
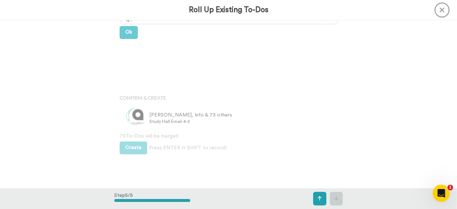
scroll to position [556, 0]
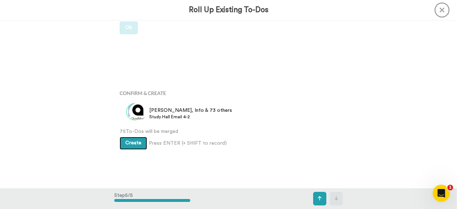
click at [137, 147] on button "Create" at bounding box center [133, 143] width 27 height 13
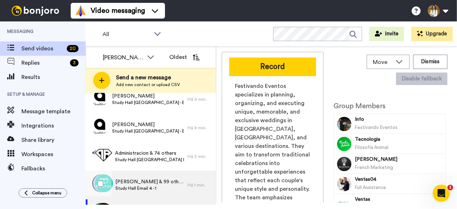
scroll to position [442, 0]
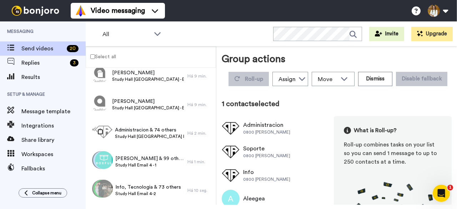
scroll to position [441, 0]
click at [100, 106] on div at bounding box center [99, 103] width 26 height 25
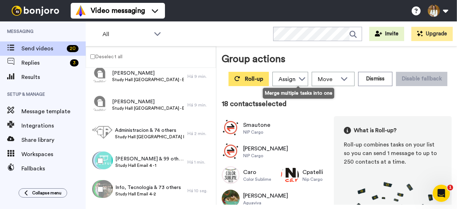
click at [263, 80] on span "Roll-up" at bounding box center [254, 79] width 18 height 6
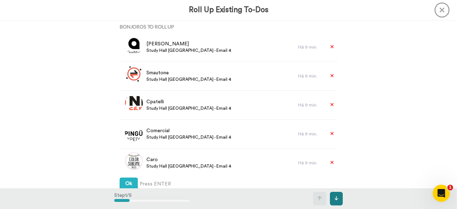
click at [342, 202] on button at bounding box center [336, 199] width 13 height 14
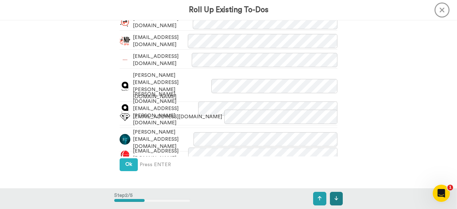
click at [342, 202] on button at bounding box center [336, 199] width 13 height 14
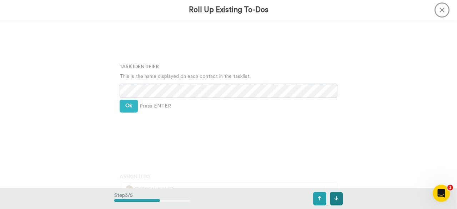
click at [342, 202] on button at bounding box center [336, 199] width 13 height 14
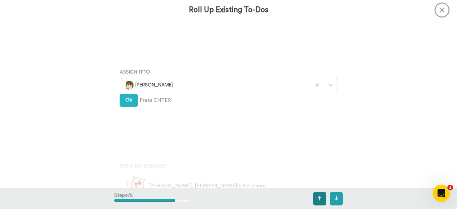
click at [314, 198] on button at bounding box center [319, 199] width 13 height 14
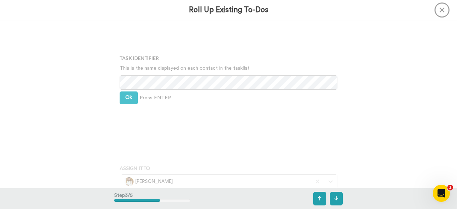
scroll to position [380, 0]
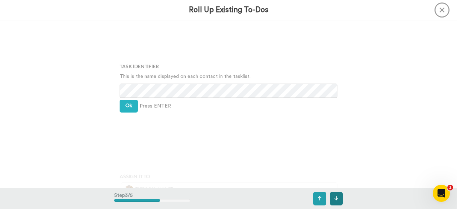
click at [342, 203] on button at bounding box center [336, 199] width 13 height 14
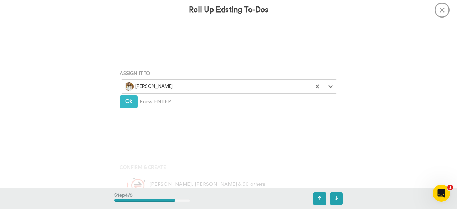
scroll to position [484, 0]
click at [332, 198] on button at bounding box center [336, 199] width 13 height 14
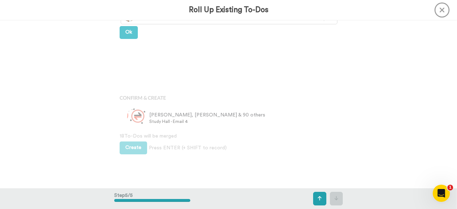
scroll to position [556, 0]
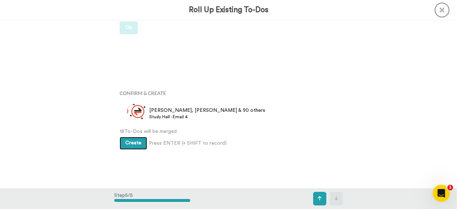
click at [123, 145] on button "Create" at bounding box center [133, 143] width 27 height 13
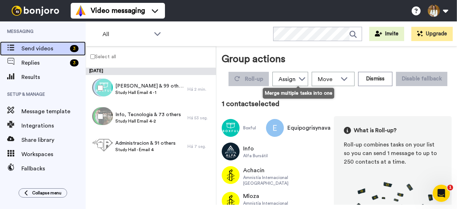
click at [46, 53] on div "Send videos 3" at bounding box center [43, 48] width 86 height 14
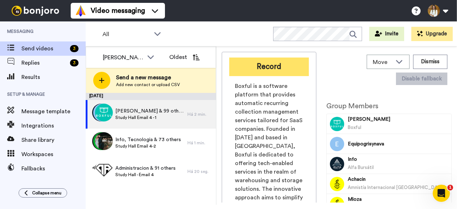
click at [269, 65] on button "Record" at bounding box center [269, 66] width 80 height 19
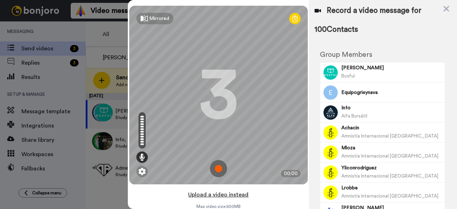
click at [222, 196] on button "Upload a video instead" at bounding box center [218, 194] width 65 height 9
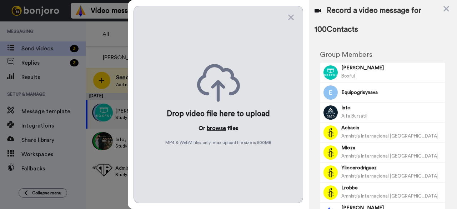
click at [218, 124] on button "browse" at bounding box center [216, 128] width 19 height 9
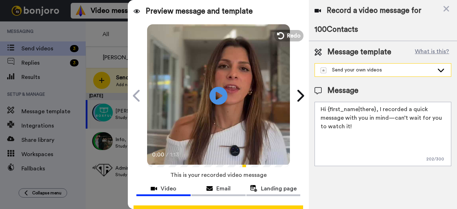
click at [379, 67] on div "Send your own videos" at bounding box center [376, 69] width 113 height 7
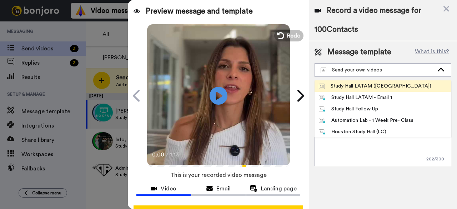
click at [379, 85] on div "Study [PERSON_NAME] LATAM ([GEOGRAPHIC_DATA])" at bounding box center [375, 85] width 112 height 7
type textarea "¡Hola! Vi que aún no formas parte de nuestro evento en [GEOGRAPHIC_DATA]. Quier…"
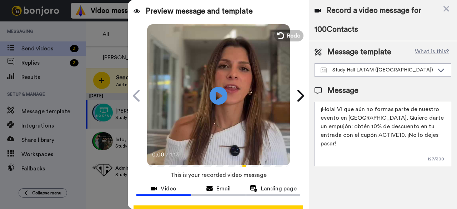
click at [376, 129] on textarea "¡Hola! Vi que aún no formas parte de nuestro evento en [GEOGRAPHIC_DATA]. Quier…" at bounding box center [382, 134] width 137 height 64
drag, startPoint x: 340, startPoint y: 128, endPoint x: 400, endPoint y: 119, distance: 60.6
click at [399, 119] on textarea "¡Hola! Vi que aún no formas parte de nuestro evento en [GEOGRAPHIC_DATA]. Quier…" at bounding box center [382, 134] width 137 height 64
click at [400, 119] on textarea "¡Hola! Vi que aún no formas parte de nuestro evento en [GEOGRAPHIC_DATA]. Quier…" at bounding box center [382, 134] width 137 height 64
click at [397, 187] on div "Record a video message for 100 Contacts Message template What is this? Study Ha…" at bounding box center [383, 104] width 148 height 209
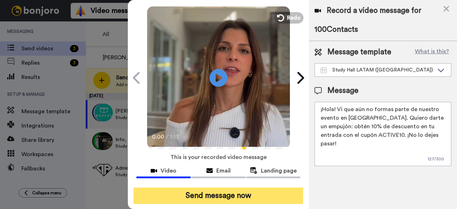
scroll to position [27, 0]
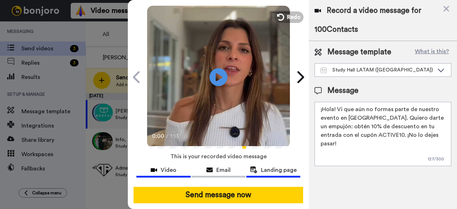
click at [255, 166] on div "Landing page" at bounding box center [273, 170] width 54 height 9
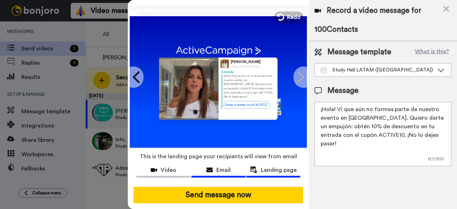
click at [225, 166] on span "Email" at bounding box center [223, 170] width 14 height 9
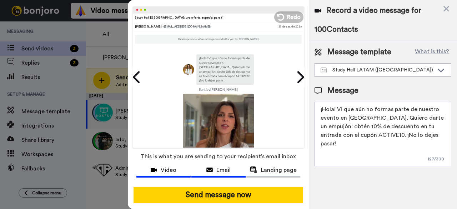
click at [176, 166] on div "Video" at bounding box center [163, 170] width 54 height 9
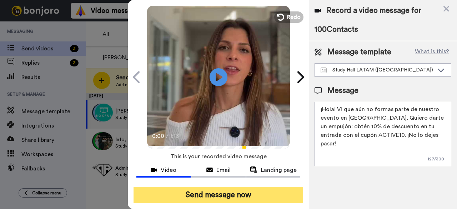
click at [201, 187] on button "Send message now" at bounding box center [217, 195] width 169 height 16
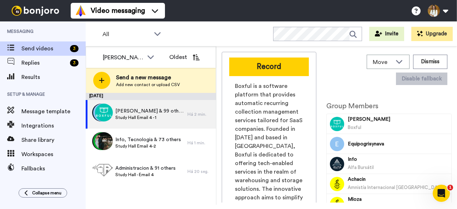
scroll to position [0, 0]
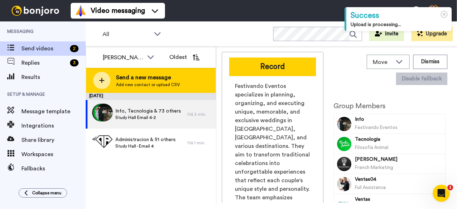
click at [136, 79] on span "Send a new message" at bounding box center [148, 77] width 64 height 9
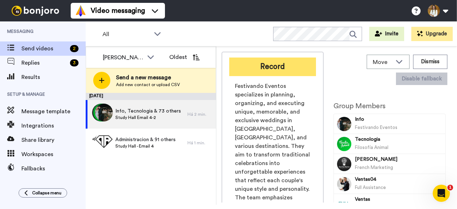
click at [280, 68] on button "Record" at bounding box center [272, 66] width 87 height 19
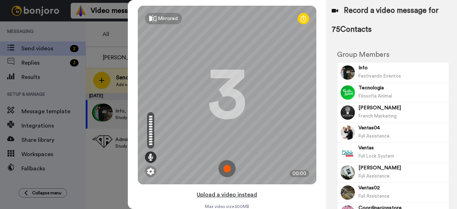
click at [233, 195] on button "Upload a video instead" at bounding box center [226, 194] width 65 height 9
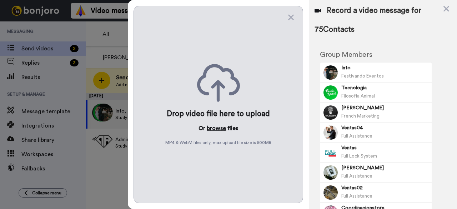
click at [217, 124] on button "browse" at bounding box center [216, 128] width 19 height 9
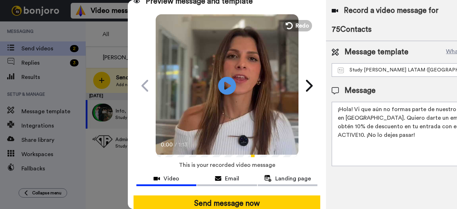
scroll to position [27, 0]
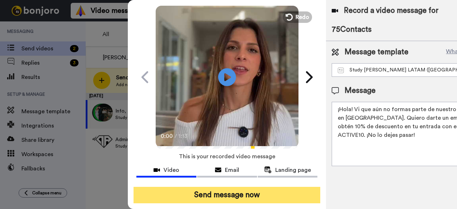
click at [268, 187] on button "Send message now" at bounding box center [226, 195] width 187 height 16
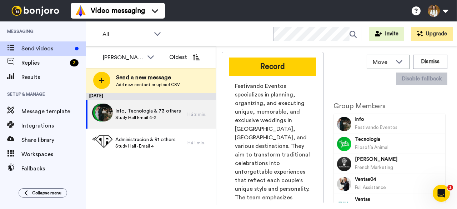
scroll to position [0, 0]
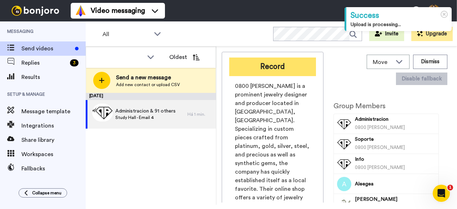
click at [261, 65] on button "Record" at bounding box center [272, 66] width 87 height 19
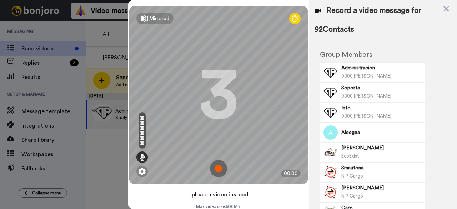
click at [231, 190] on button "Upload a video instead" at bounding box center [218, 194] width 65 height 9
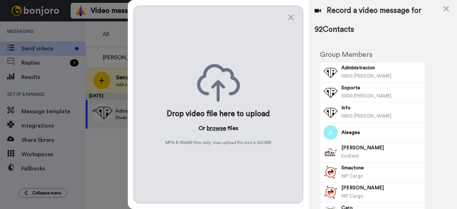
click at [217, 124] on button "browse" at bounding box center [216, 128] width 19 height 9
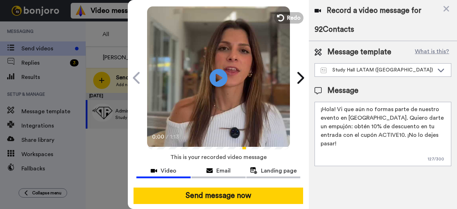
scroll to position [27, 0]
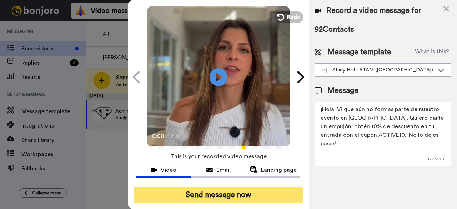
click at [249, 187] on button "Send message now" at bounding box center [217, 195] width 169 height 16
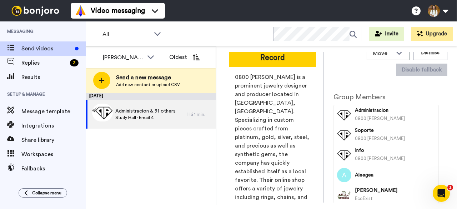
scroll to position [0, 0]
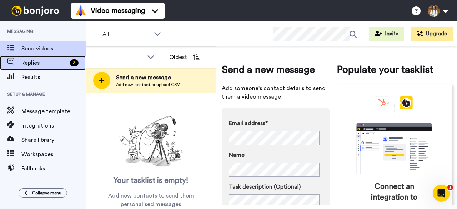
click at [55, 61] on span "Replies" at bounding box center [44, 63] width 46 height 9
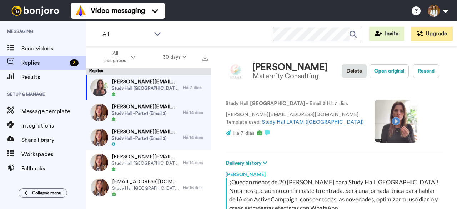
scroll to position [91, 0]
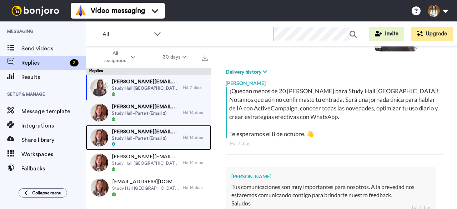
click at [139, 139] on span "Study [PERSON_NAME] - Parte 1 (Email 2)" at bounding box center [145, 138] width 67 height 6
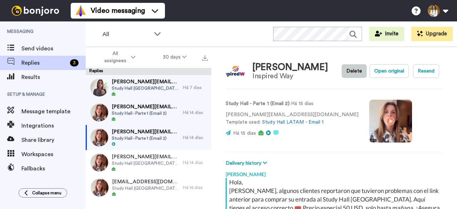
click at [350, 75] on button "Delete" at bounding box center [353, 71] width 25 height 14
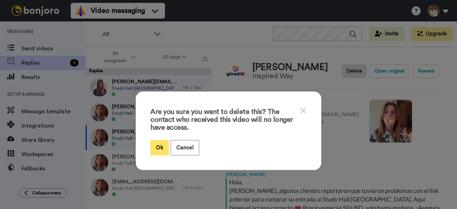
click at [159, 146] on button "Ok" at bounding box center [159, 147] width 19 height 15
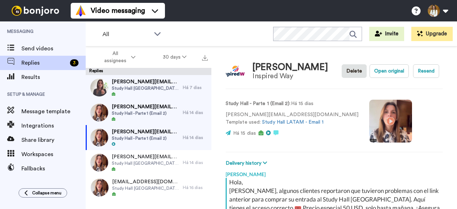
type textarea "x"
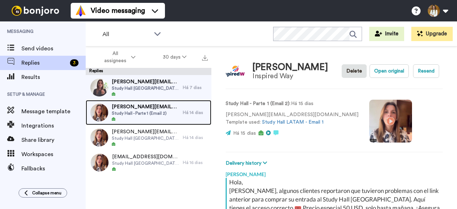
click at [141, 109] on span "[PERSON_NAME][EMAIL_ADDRESS][PERSON_NAME][DOMAIN_NAME]" at bounding box center [145, 106] width 67 height 7
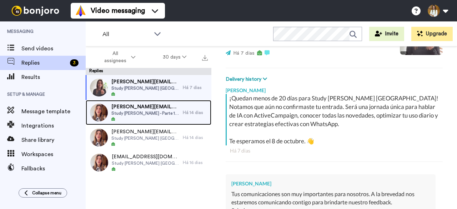
click at [158, 110] on span "[PERSON_NAME][EMAIL_ADDRESS][PERSON_NAME][DOMAIN_NAME]" at bounding box center [145, 106] width 68 height 7
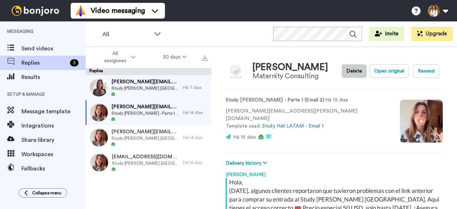
click at [341, 68] on button "Delete" at bounding box center [353, 71] width 25 height 14
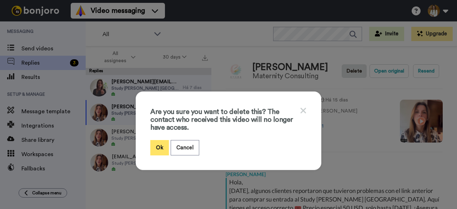
click at [158, 146] on button "Ok" at bounding box center [159, 147] width 19 height 15
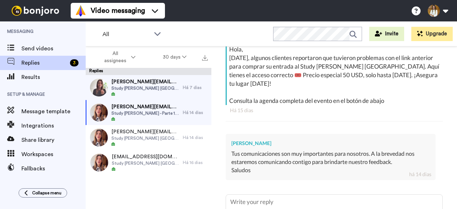
scroll to position [143, 0]
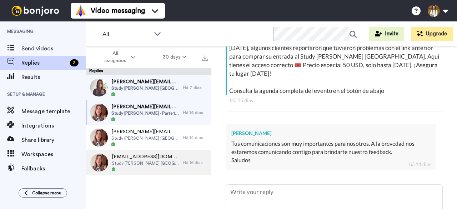
type textarea "x"
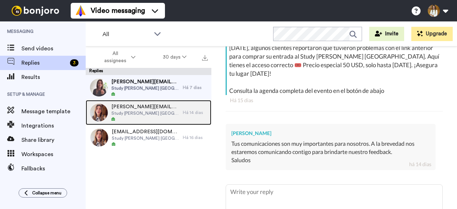
click at [153, 113] on span "Study Hall [GEOGRAPHIC_DATA] - Envío 1" at bounding box center [145, 113] width 68 height 6
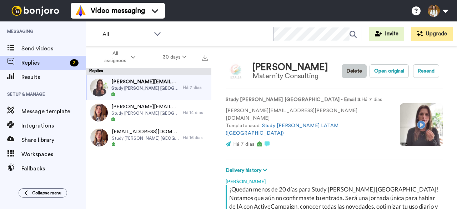
click at [350, 72] on button "Delete" at bounding box center [353, 71] width 25 height 14
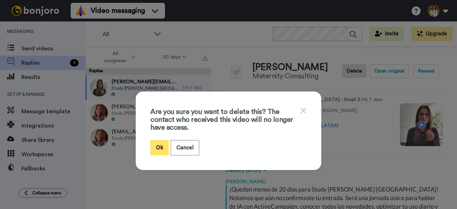
click at [160, 150] on button "Ok" at bounding box center [159, 147] width 19 height 15
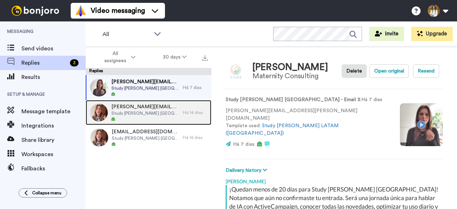
click at [163, 106] on span "[PERSON_NAME][EMAIL_ADDRESS][PERSON_NAME][DOMAIN_NAME]" at bounding box center [145, 106] width 68 height 7
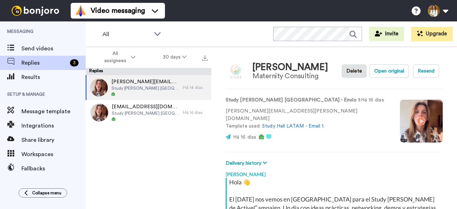
type textarea "x"
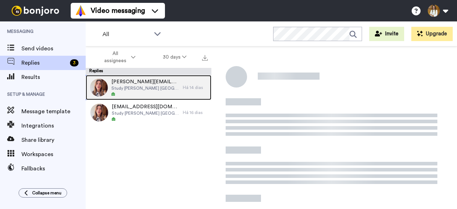
click at [149, 90] on span "Study [PERSON_NAME] [GEOGRAPHIC_DATA] - Envío 1" at bounding box center [145, 88] width 68 height 6
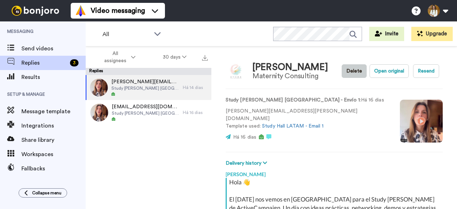
click at [348, 68] on button "Delete" at bounding box center [353, 71] width 25 height 14
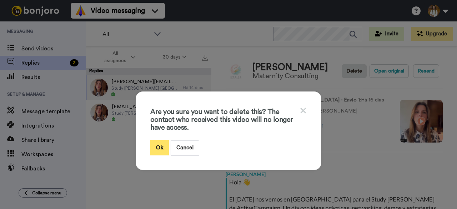
click at [153, 152] on button "Ok" at bounding box center [159, 147] width 19 height 15
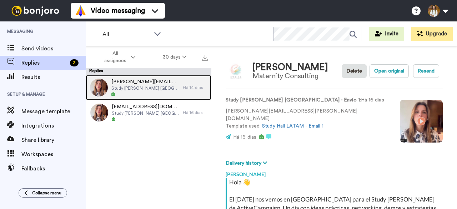
click at [158, 85] on span "Study Hall [GEOGRAPHIC_DATA] - Envío 1" at bounding box center [145, 88] width 68 height 6
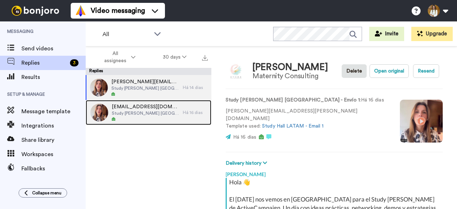
click at [167, 119] on div at bounding box center [145, 119] width 67 height 5
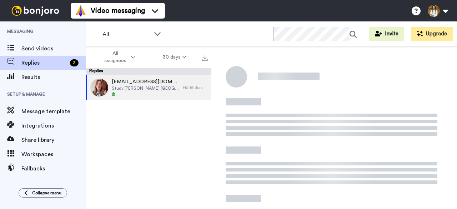
type textarea "x"
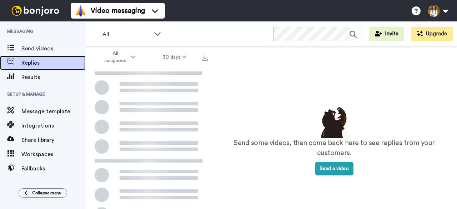
click at [50, 60] on span "Replies" at bounding box center [53, 63] width 64 height 9
click at [61, 64] on span "Replies" at bounding box center [44, 63] width 46 height 9
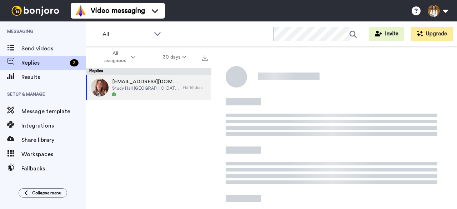
click at [166, 132] on div "[EMAIL_ADDRESS][DOMAIN_NAME] Study Hall [GEOGRAPHIC_DATA] - [GEOGRAPHIC_DATA] 1…" at bounding box center [149, 142] width 126 height 134
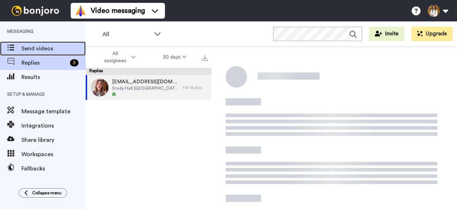
click at [41, 45] on span "Send videos" at bounding box center [53, 48] width 64 height 9
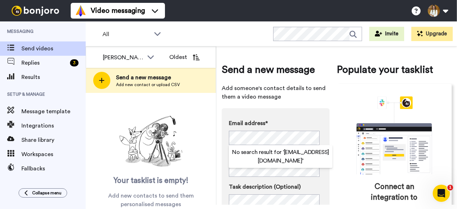
click at [259, 153] on h2 "No search result for ‘ info@puraeco.com ’" at bounding box center [280, 156] width 103 height 17
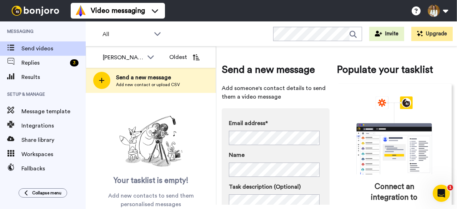
click at [281, 179] on div "Email address* No search result for ‘ info@puraeco.com ’ Name Task description …" at bounding box center [275, 179] width 93 height 121
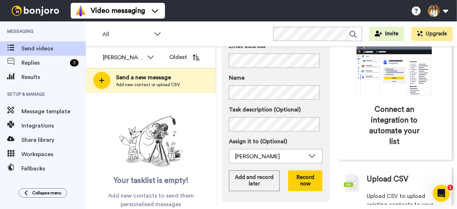
scroll to position [107, 0]
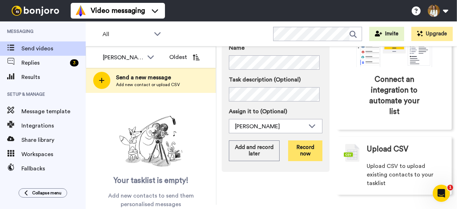
click at [300, 147] on button "Record now" at bounding box center [305, 150] width 34 height 21
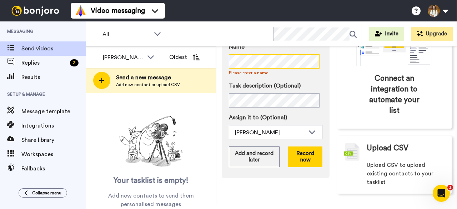
scroll to position [110, 0]
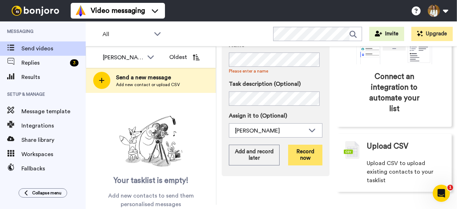
click at [295, 154] on button "Record now" at bounding box center [305, 154] width 34 height 21
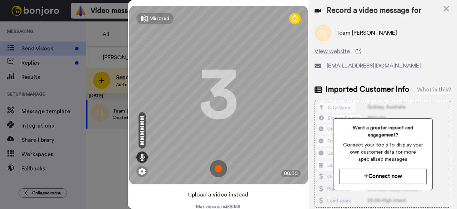
click at [235, 195] on button "Upload a video instead" at bounding box center [218, 194] width 65 height 9
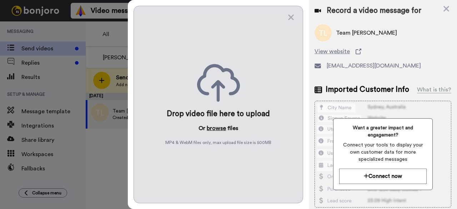
click at [217, 125] on button "browse" at bounding box center [216, 128] width 19 height 9
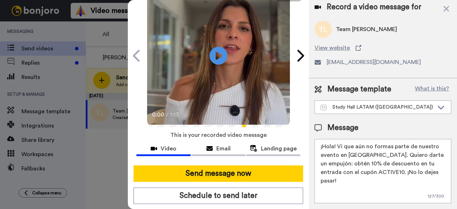
scroll to position [66, 0]
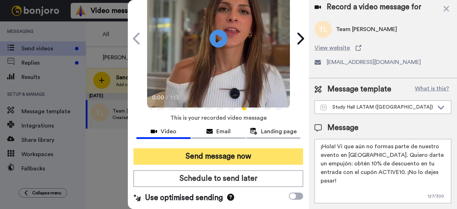
click at [245, 148] on button "Send message now" at bounding box center [217, 156] width 169 height 16
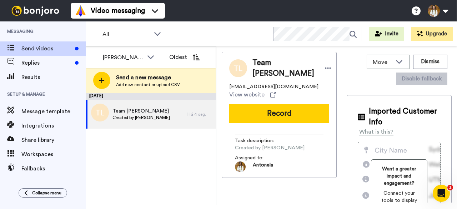
scroll to position [0, 0]
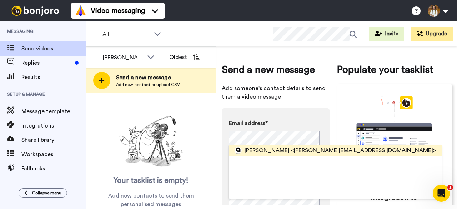
click at [283, 150] on span "Celina gregoric" at bounding box center [266, 150] width 45 height 9
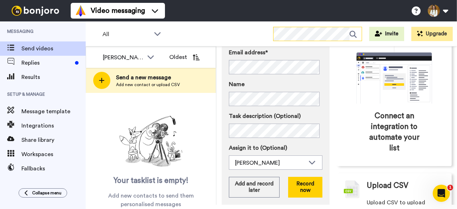
scroll to position [71, 0]
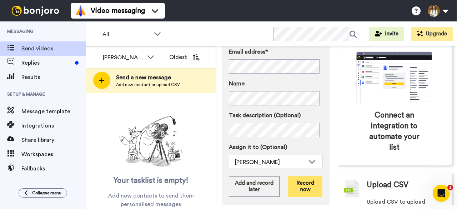
click at [300, 187] on button "Record now" at bounding box center [305, 186] width 34 height 21
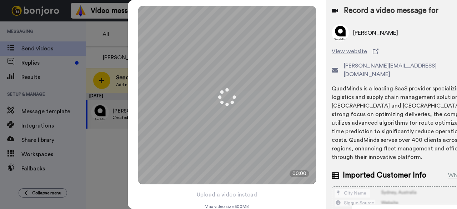
scroll to position [25, 0]
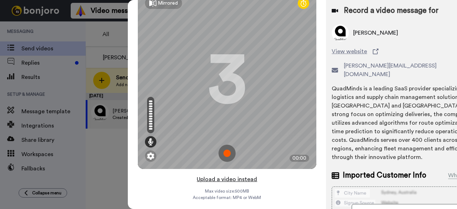
click at [230, 174] on button "Upload a video instead" at bounding box center [226, 178] width 65 height 9
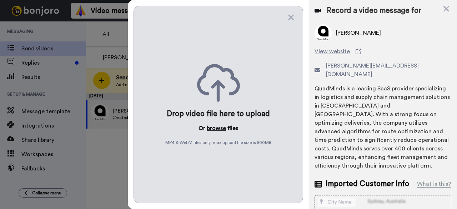
click at [222, 128] on button "browse" at bounding box center [216, 128] width 19 height 9
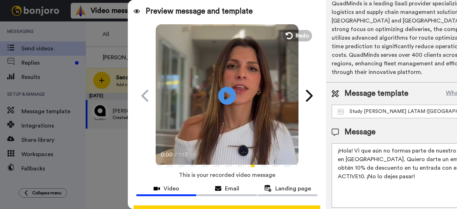
scroll to position [93, 0]
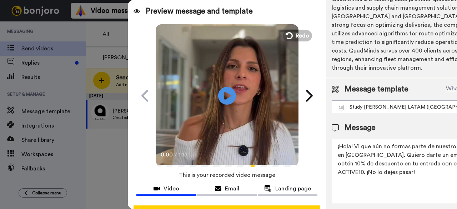
click at [333, 143] on textarea "¡Hola! Vi que aún no formas parte de nuestro evento en Buenos Aires. Quiero dar…" at bounding box center [406, 171] width 151 height 64
click at [356, 148] on textarea "¡Hola, Celina! Vi que aún no formas parte de nuestro evento en Buenos Aires. Qu…" at bounding box center [406, 171] width 151 height 64
click at [403, 146] on textarea "¡Hola, Celina! Vi que aún no formas parte de nuestro evento en Buenos Aires. Qu…" at bounding box center [406, 171] width 151 height 64
click at [367, 151] on textarea "¡Hola, Celina! Vi que aún no formas parte de nuestro evento en Buenos Aires. Qu…" at bounding box center [406, 171] width 151 height 64
click at [357, 152] on textarea "¡Hola, Celina! Vi que aún no formas parte de nuestro evento en Buenos Aires. Qu…" at bounding box center [406, 171] width 151 height 64
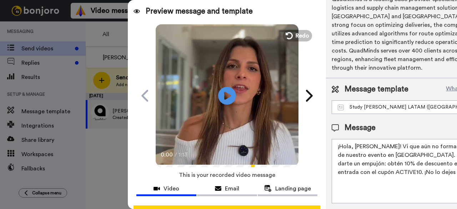
click at [331, 149] on textarea "¡Hola, Celina! Vi que aún no formas parte de nuestro evento en Buenos Aires. Qu…" at bounding box center [406, 171] width 151 height 64
click at [361, 148] on textarea "¡Hola, Celina! Vi que aún no formas parte de nuestro evento en Buenos Aires. Qu…" at bounding box center [406, 171] width 151 height 64
drag, startPoint x: 366, startPoint y: 150, endPoint x: 381, endPoint y: 151, distance: 15.4
click at [367, 150] on textarea "¡Hola, Celina! Vi que aún no formas parte de nuestro evento en Buenos Aires. Qu…" at bounding box center [406, 171] width 151 height 64
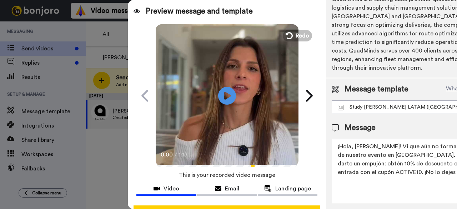
drag, startPoint x: 345, startPoint y: 158, endPoint x: 382, endPoint y: 154, distance: 37.3
click at [382, 154] on textarea "¡Hola, Celina! Vi que aún no formas parte de nuestro evento en Buenos Aires. Qu…" at bounding box center [406, 171] width 151 height 64
click at [351, 182] on textarea "¡Hola, Celina! Vi que aún no formas parte de nuestro evento en Buenos Aires. Qu…" at bounding box center [406, 171] width 151 height 64
click at [388, 192] on textarea "¡Hola, Celina! Vi que aún no formas parte de nuestro evento en Buenos Aires. Qu…" at bounding box center [406, 171] width 151 height 64
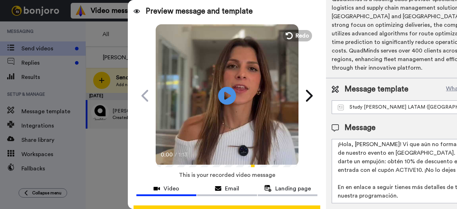
scroll to position [10, 0]
click at [382, 193] on textarea "¡Hola, Celina! Vi que aún no formas parte de nuestro evento en Buenos Aires. Qu…" at bounding box center [406, 171] width 151 height 64
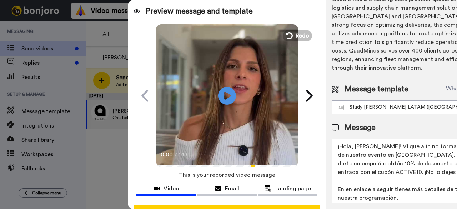
drag, startPoint x: 338, startPoint y: 153, endPoint x: 390, endPoint y: 144, distance: 52.1
click at [390, 145] on textarea "¡Hola, Celina! Vi que aún no formas parte de nuestro evento en Buenos Aires. Qu…" at bounding box center [406, 171] width 151 height 64
click at [390, 144] on textarea "¡Hola, Celina! Vi que aún no formas parte de nuestro evento en Buenos Aires. Qu…" at bounding box center [406, 171] width 151 height 64
click at [369, 158] on textarea "¡Hola, Celina! Vi que aún no formas parte de nuestro evento en Buenos Aires. Qu…" at bounding box center [406, 171] width 151 height 64
click at [331, 152] on textarea "¡Hola, Celina! Vi que aún no formas parte de nuestro evento en Buenos Aires. Qu…" at bounding box center [406, 171] width 151 height 64
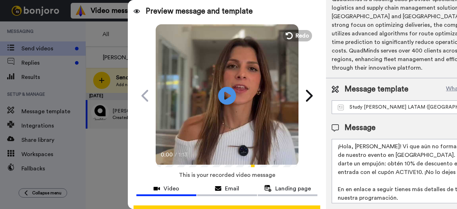
click at [331, 152] on textarea "¡Hola, Celina! Vi que aún no formas parte de nuestro evento en Buenos Aires. Qu…" at bounding box center [406, 171] width 151 height 64
click at [394, 148] on textarea "¡Hola, Celina! Vi que aún no formas parte de nuestro evento en Buenos Aires. Qu…" at bounding box center [406, 171] width 151 height 64
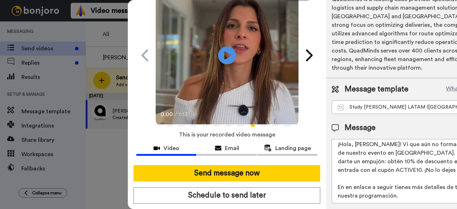
scroll to position [66, 0]
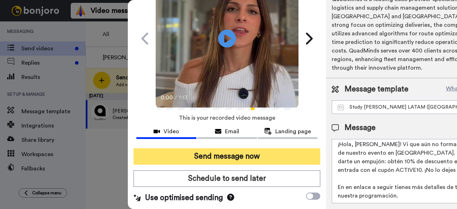
type textarea "¡Hola, Celina! Vi que aún no formas parte de nuestro evento en Buenos Aires. Qu…"
click at [242, 148] on button "Send message now" at bounding box center [226, 156] width 187 height 16
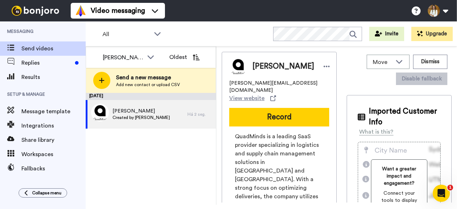
scroll to position [0, 0]
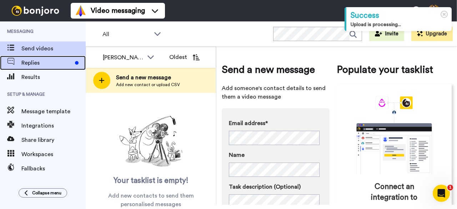
click at [53, 59] on span "Replies" at bounding box center [46, 63] width 51 height 9
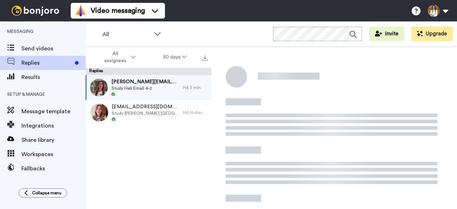
scroll to position [65, 0]
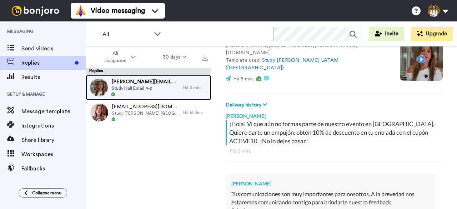
click at [153, 80] on span "[PERSON_NAME][EMAIL_ADDRESS][PERSON_NAME][DOMAIN_NAME]" at bounding box center [145, 81] width 68 height 7
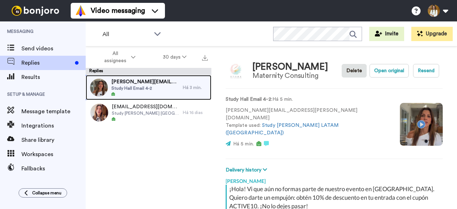
scroll to position [0, 0]
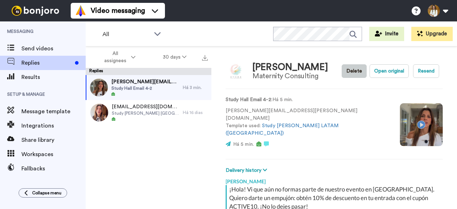
click at [357, 72] on button "Delete" at bounding box center [353, 71] width 25 height 14
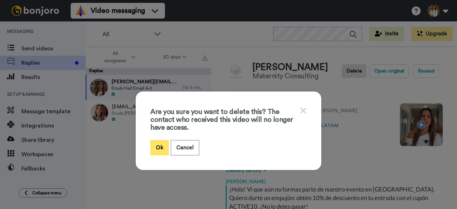
click at [165, 149] on button "Ok" at bounding box center [159, 147] width 19 height 15
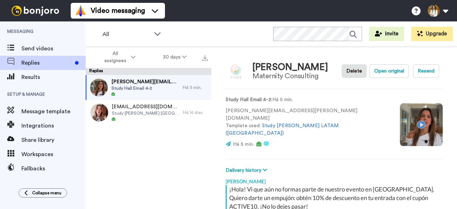
type textarea "x"
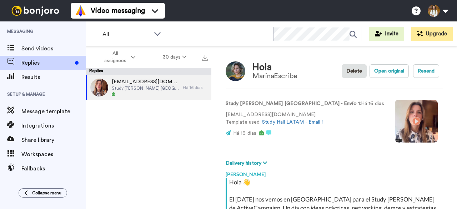
scroll to position [108, 0]
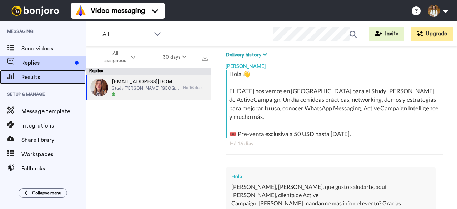
click at [57, 77] on span "Results" at bounding box center [53, 77] width 64 height 9
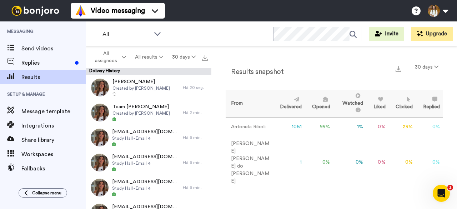
click at [352, 134] on td "1 %" at bounding box center [349, 127] width 33 height 20
click at [152, 53] on button "All results" at bounding box center [149, 57] width 37 height 13
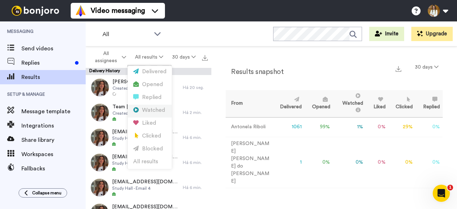
click at [153, 112] on div "Watched" at bounding box center [149, 110] width 33 height 8
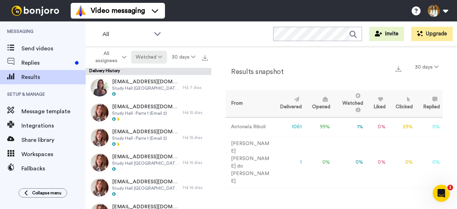
click at [144, 54] on button "Watched" at bounding box center [149, 57] width 36 height 13
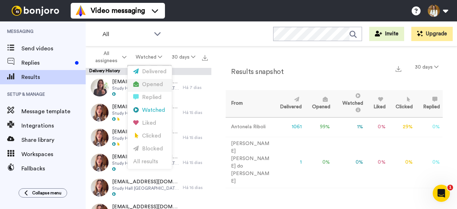
click at [156, 82] on div "Opened" at bounding box center [149, 85] width 33 height 8
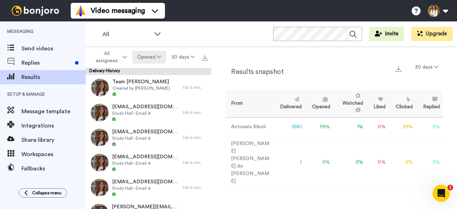
click at [153, 53] on button "Opened" at bounding box center [149, 57] width 34 height 13
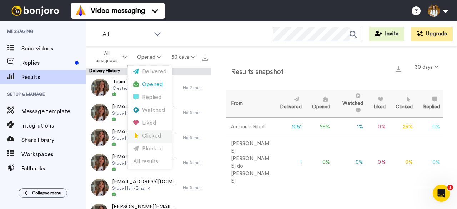
click at [151, 136] on div "Clicked" at bounding box center [149, 136] width 33 height 8
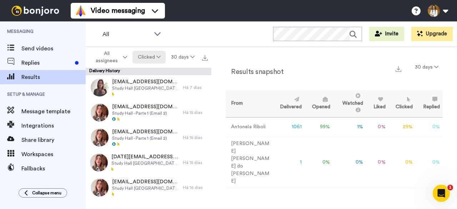
click at [135, 53] on button "Clicked" at bounding box center [149, 57] width 34 height 13
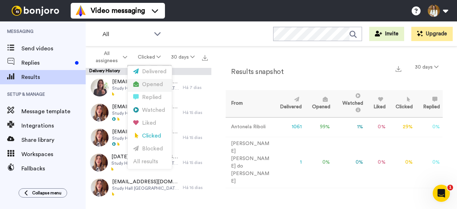
click at [150, 85] on div "Opened" at bounding box center [149, 85] width 33 height 8
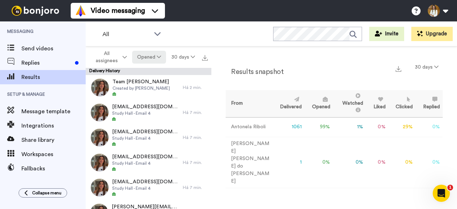
click at [146, 58] on button "Opened" at bounding box center [149, 57] width 34 height 13
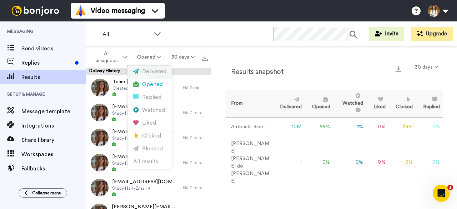
click at [151, 73] on div "Delivered" at bounding box center [149, 72] width 33 height 8
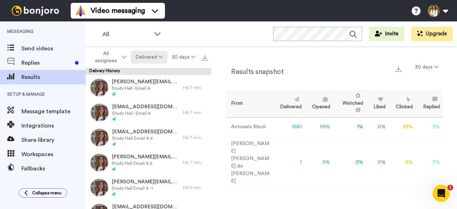
click at [151, 57] on button "Delivered" at bounding box center [149, 57] width 36 height 13
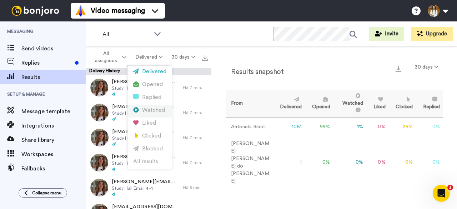
click at [160, 107] on div "Watched" at bounding box center [149, 110] width 33 height 8
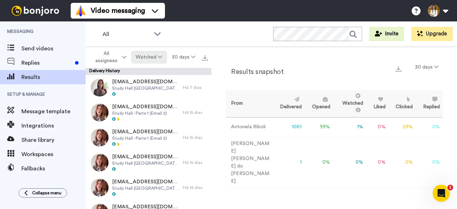
click at [158, 53] on button "Watched" at bounding box center [149, 57] width 36 height 13
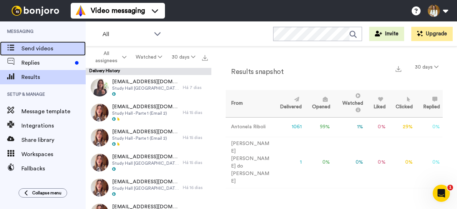
click at [52, 55] on div "Send videos" at bounding box center [43, 48] width 86 height 14
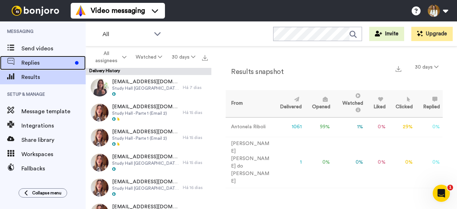
click at [55, 65] on span "Replies" at bounding box center [46, 63] width 51 height 9
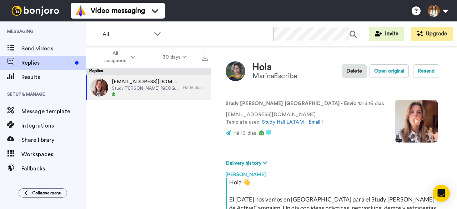
scroll to position [108, 0]
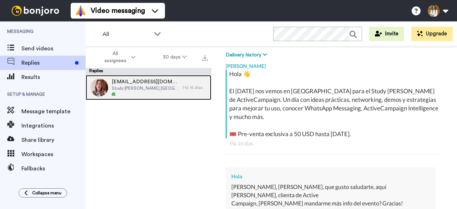
click at [157, 90] on span "Study Hall [GEOGRAPHIC_DATA] - Envío 1" at bounding box center [145, 88] width 67 height 6
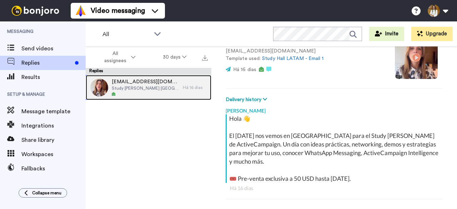
scroll to position [0, 0]
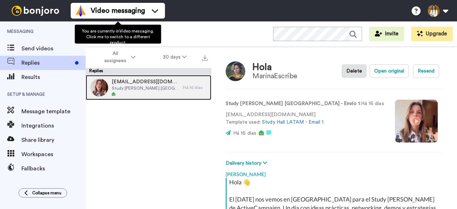
type textarea "x"
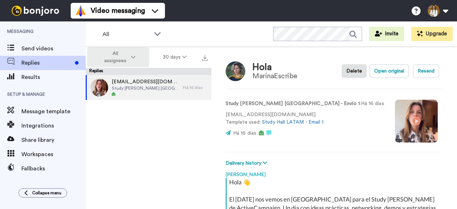
click at [138, 56] on button "All assignees" at bounding box center [118, 57] width 62 height 20
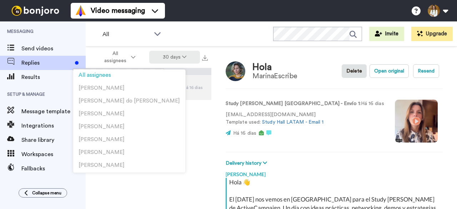
click at [174, 56] on button "30 days" at bounding box center [174, 57] width 51 height 13
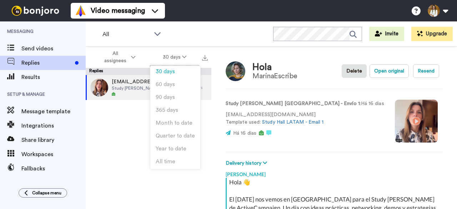
click at [127, 132] on div "hola@marinaescribe.com Study Hall Argentina - Envío 1 Há 16 dias" at bounding box center [149, 142] width 126 height 134
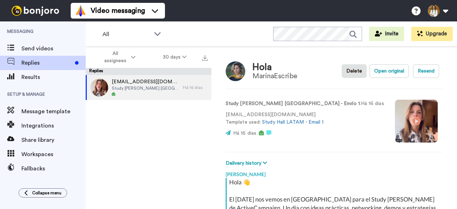
click at [62, 87] on span "Setup & Manage" at bounding box center [43, 94] width 86 height 20
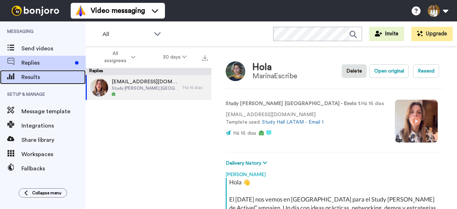
click at [61, 82] on div "Results" at bounding box center [43, 77] width 86 height 14
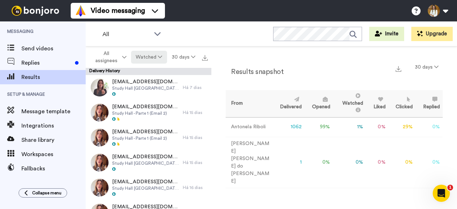
click at [146, 53] on button "Watched" at bounding box center [149, 57] width 36 height 13
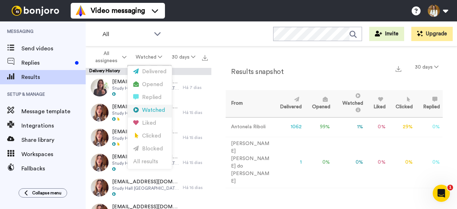
click at [154, 110] on div "Watched" at bounding box center [149, 110] width 33 height 8
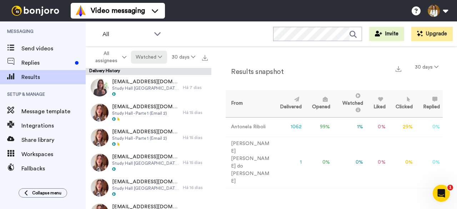
click at [159, 58] on icon at bounding box center [160, 56] width 4 height 5
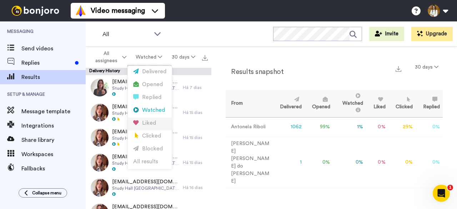
click at [154, 125] on div "Liked" at bounding box center [149, 123] width 33 height 8
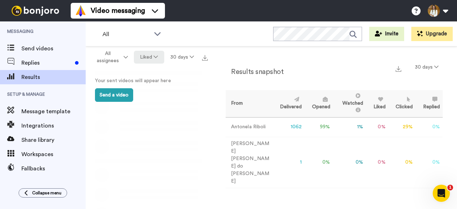
click at [144, 54] on button "Liked" at bounding box center [149, 57] width 30 height 13
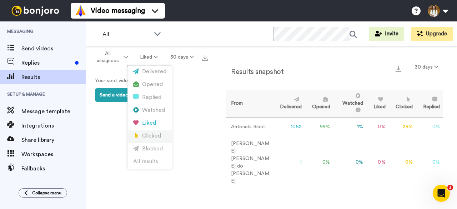
click at [151, 138] on div "Clicked" at bounding box center [149, 136] width 33 height 8
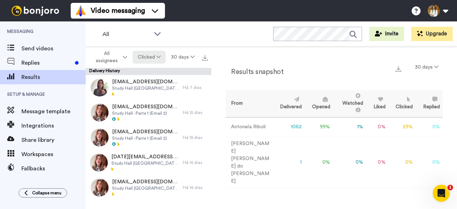
click at [152, 54] on button "Clicked" at bounding box center [149, 57] width 34 height 13
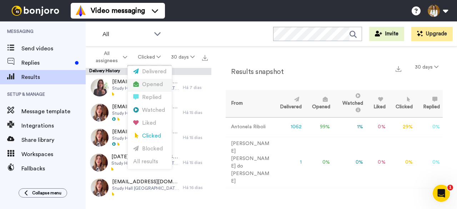
click at [152, 83] on div "Opened" at bounding box center [149, 85] width 33 height 8
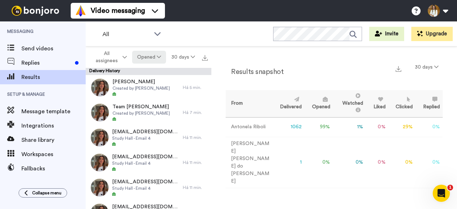
click at [156, 57] on button "Opened" at bounding box center [149, 57] width 34 height 13
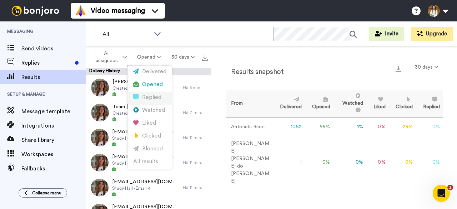
click at [155, 97] on div "Replied" at bounding box center [149, 97] width 33 height 8
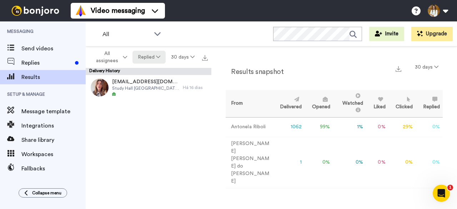
click at [154, 55] on button "Replied" at bounding box center [148, 57] width 33 height 13
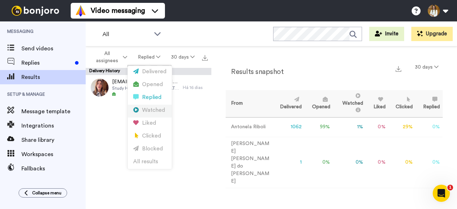
click at [148, 110] on div "Watched" at bounding box center [149, 110] width 33 height 8
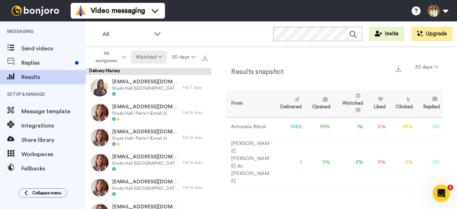
click at [147, 54] on button "Watched" at bounding box center [149, 57] width 36 height 13
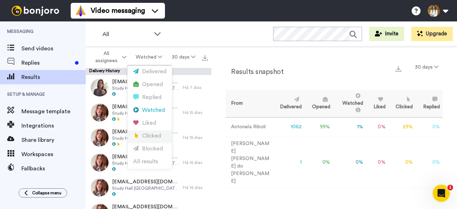
click at [150, 139] on li "Clicked" at bounding box center [150, 136] width 44 height 13
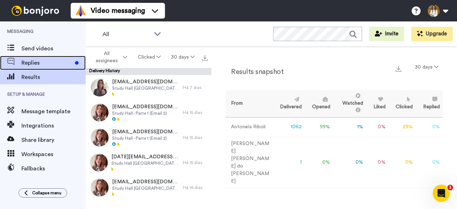
click at [60, 66] on span "Replies" at bounding box center [46, 63] width 51 height 9
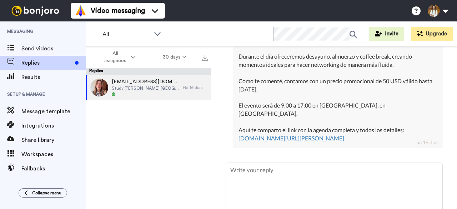
scroll to position [364, 0]
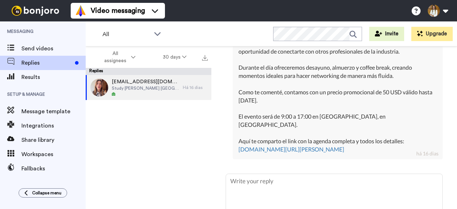
type textarea "x"
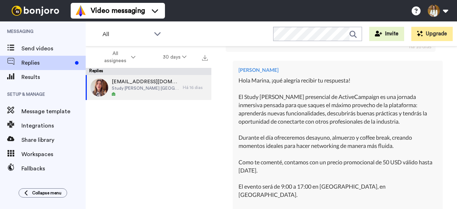
scroll to position [292, 0]
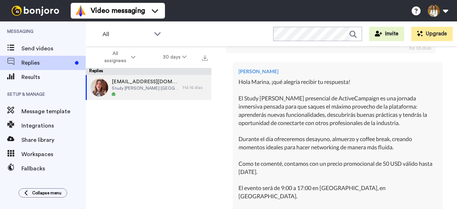
click at [265, 93] on div "Hola Marina, ¡qué alegría recibir tu respuesta! El Study Hall presencial de Act…" at bounding box center [337, 151] width 198 height 147
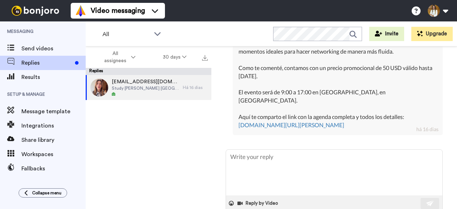
scroll to position [399, 0]
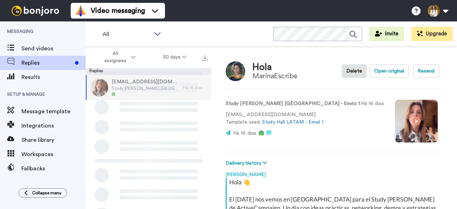
scroll to position [108, 0]
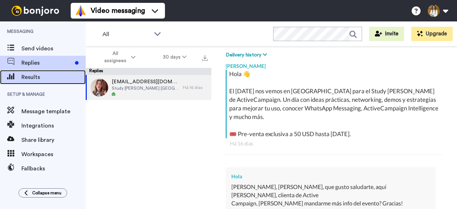
click at [42, 79] on span "Results" at bounding box center [53, 77] width 64 height 9
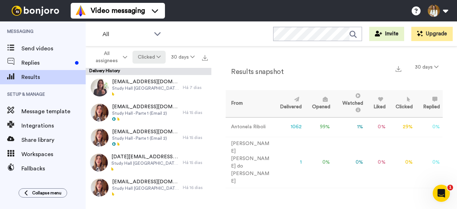
click at [151, 55] on button "Clicked" at bounding box center [149, 57] width 34 height 13
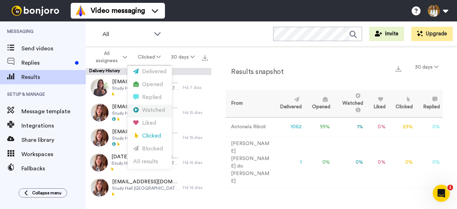
click at [152, 108] on div "Watched" at bounding box center [149, 110] width 33 height 8
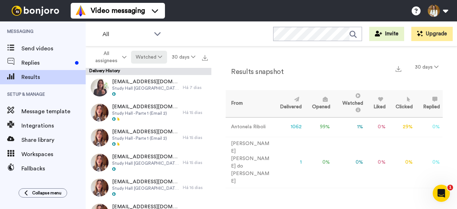
click at [148, 54] on button "Watched" at bounding box center [149, 57] width 36 height 13
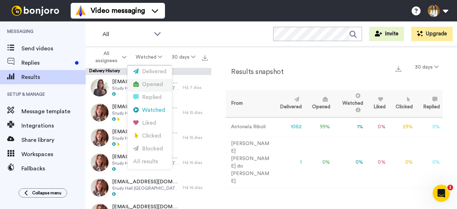
click at [150, 82] on div "Opened" at bounding box center [149, 85] width 33 height 8
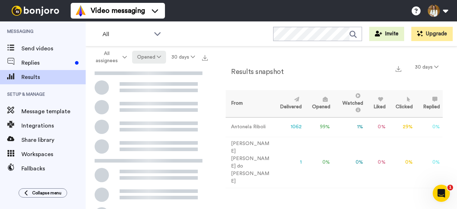
click at [149, 55] on button "Opened" at bounding box center [149, 57] width 34 height 13
click at [156, 53] on button "Opened" at bounding box center [149, 57] width 34 height 13
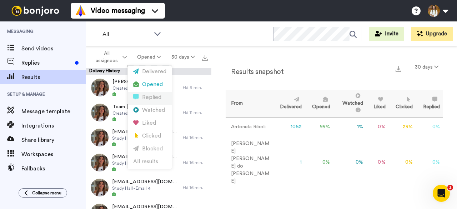
click at [156, 100] on div "Replied" at bounding box center [149, 97] width 33 height 8
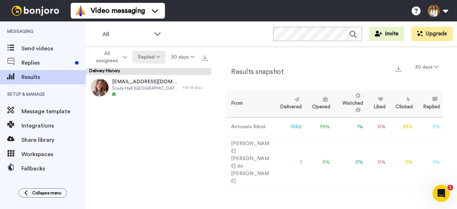
click at [154, 55] on button "Replied" at bounding box center [148, 57] width 33 height 13
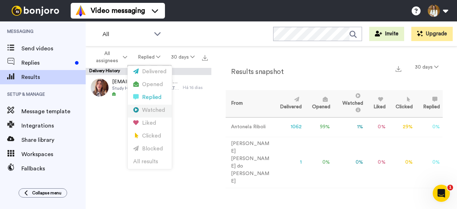
click at [156, 107] on div "Watched" at bounding box center [149, 110] width 33 height 8
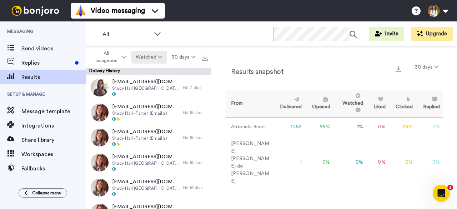
click at [154, 56] on button "Watched" at bounding box center [149, 57] width 36 height 13
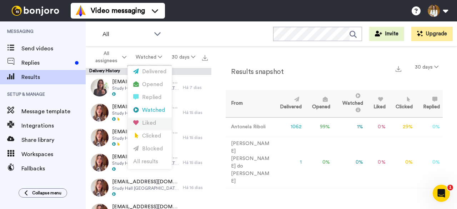
click at [161, 124] on div "Liked" at bounding box center [149, 123] width 33 height 8
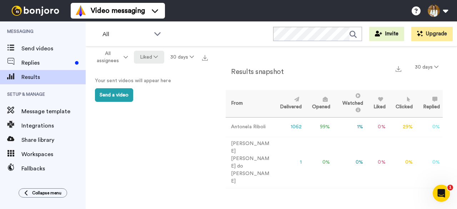
click at [149, 52] on button "Liked" at bounding box center [149, 57] width 30 height 13
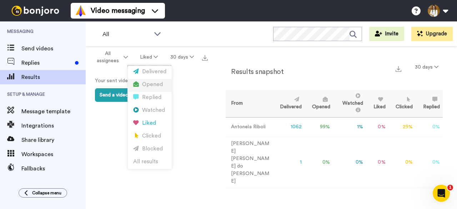
click at [149, 82] on div "Opened" at bounding box center [149, 85] width 33 height 8
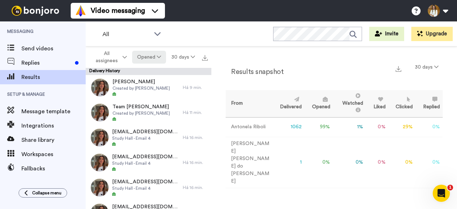
click at [141, 61] on button "Opened" at bounding box center [149, 57] width 34 height 13
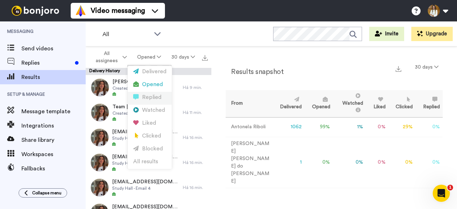
click at [147, 100] on div "Replied" at bounding box center [149, 97] width 33 height 8
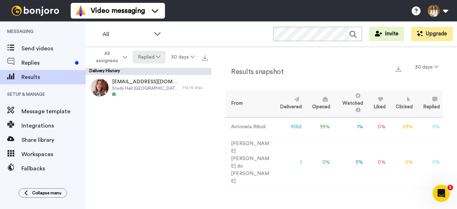
click at [149, 58] on button "Replied" at bounding box center [148, 57] width 33 height 13
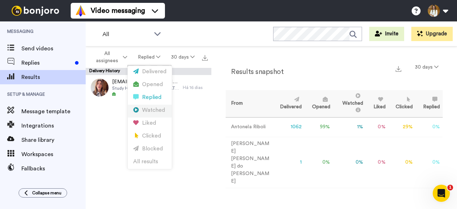
click at [151, 108] on div "Watched" at bounding box center [149, 110] width 33 height 8
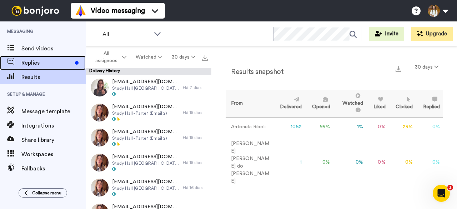
click at [66, 65] on span "Replies" at bounding box center [46, 63] width 51 height 9
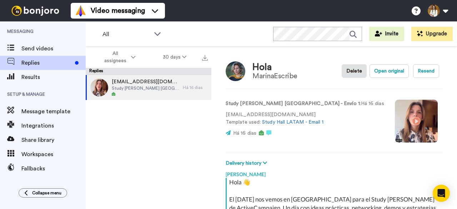
scroll to position [108, 0]
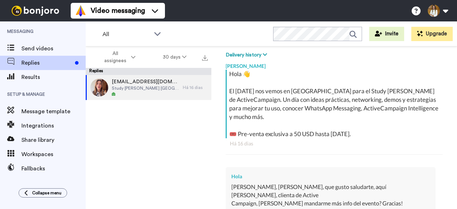
type textarea "x"
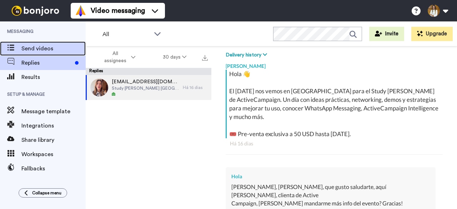
click at [55, 47] on span "Send videos" at bounding box center [53, 48] width 64 height 9
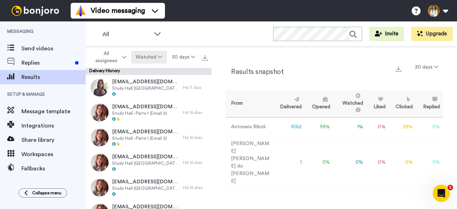
click at [146, 56] on button "Watched" at bounding box center [149, 57] width 36 height 13
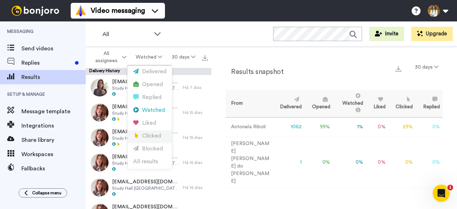
click at [148, 135] on div "Clicked" at bounding box center [149, 136] width 33 height 8
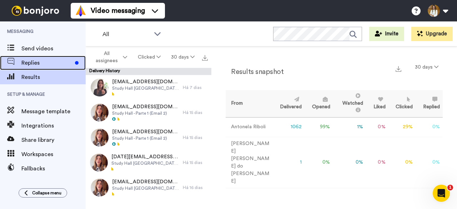
click at [35, 60] on span "Replies" at bounding box center [46, 63] width 51 height 9
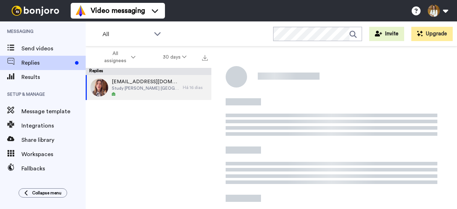
scroll to position [108, 0]
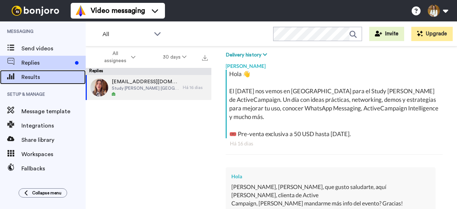
click at [43, 73] on span "Results" at bounding box center [53, 77] width 64 height 9
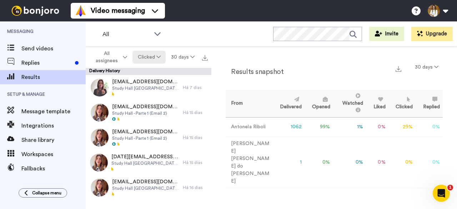
click at [158, 55] on icon at bounding box center [158, 56] width 4 height 5
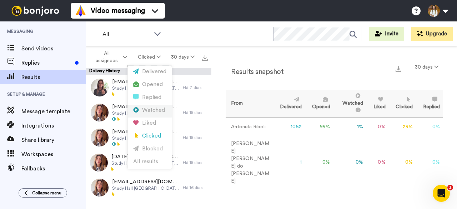
click at [151, 111] on div "Watched" at bounding box center [149, 110] width 33 height 8
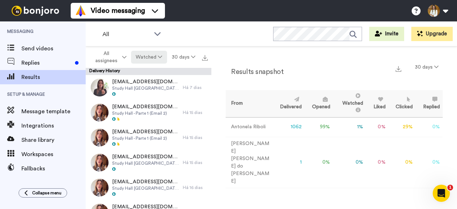
click at [148, 52] on button "Watched" at bounding box center [149, 57] width 36 height 13
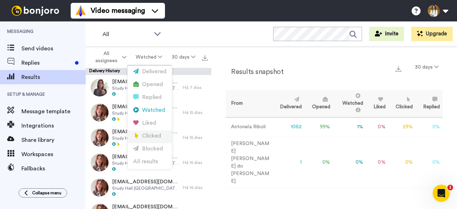
click at [153, 135] on div "Clicked" at bounding box center [149, 136] width 33 height 8
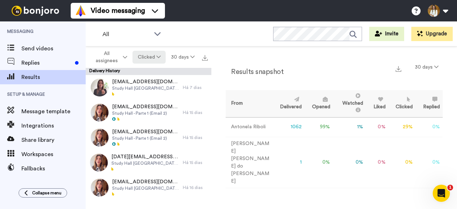
click at [147, 56] on button "Clicked" at bounding box center [149, 57] width 34 height 13
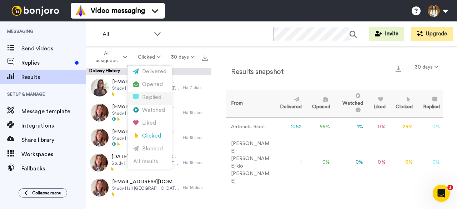
click at [154, 101] on div "Replied" at bounding box center [149, 97] width 33 height 8
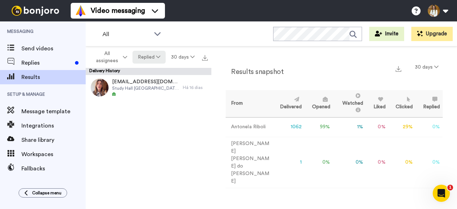
click at [145, 55] on button "Replied" at bounding box center [148, 57] width 33 height 13
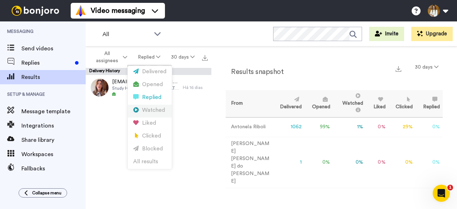
click at [156, 108] on div "Watched" at bounding box center [149, 110] width 33 height 8
